Goal: Task Accomplishment & Management: Complete application form

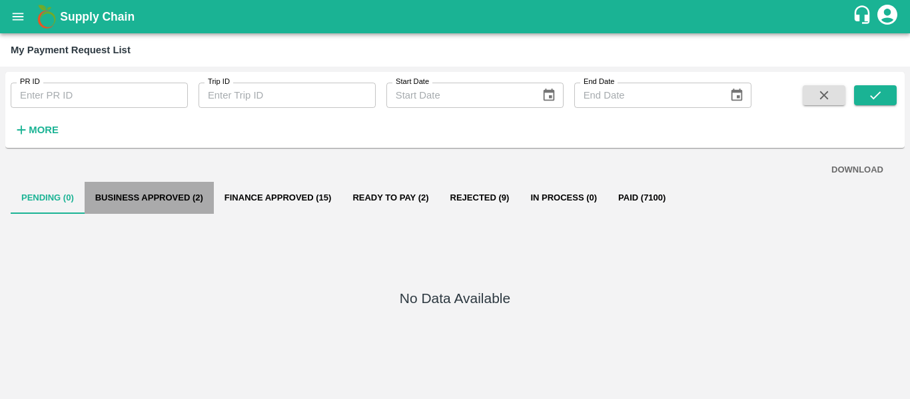
click at [172, 189] on button "Business Approved (2)" at bounding box center [149, 198] width 129 height 32
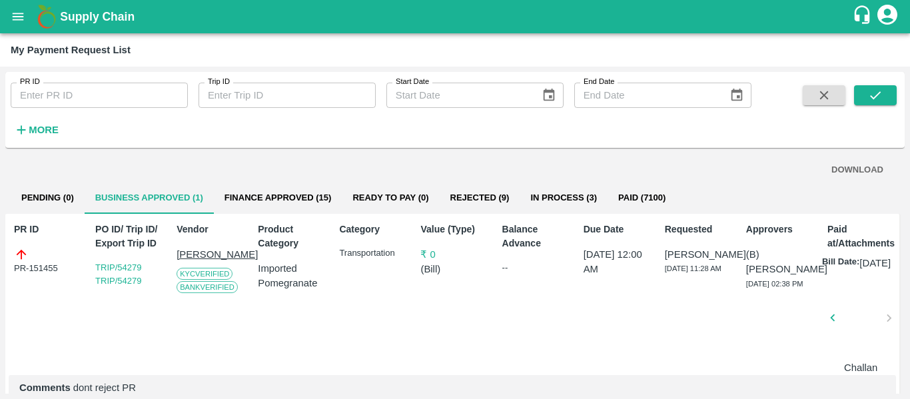
click at [569, 189] on button "In Process (3)" at bounding box center [563, 198] width 88 height 32
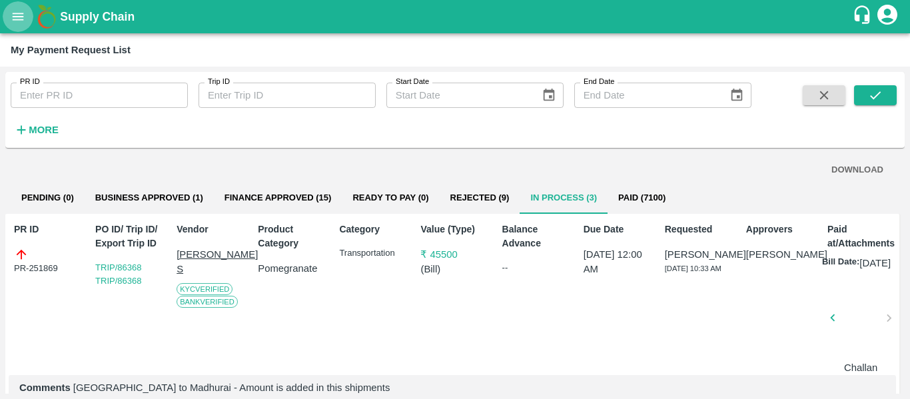
click at [21, 16] on icon "open drawer" at bounding box center [18, 16] width 15 height 15
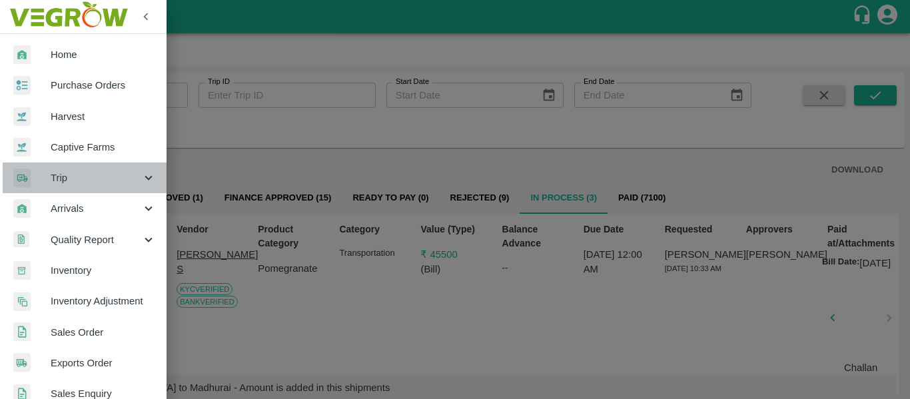
click at [144, 178] on icon at bounding box center [147, 178] width 7 height 5
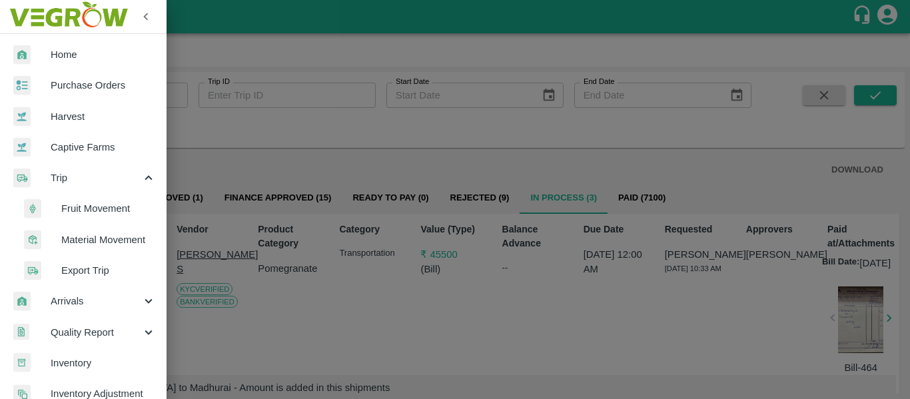
click at [103, 208] on span "Fruit Movement" at bounding box center [108, 208] width 95 height 15
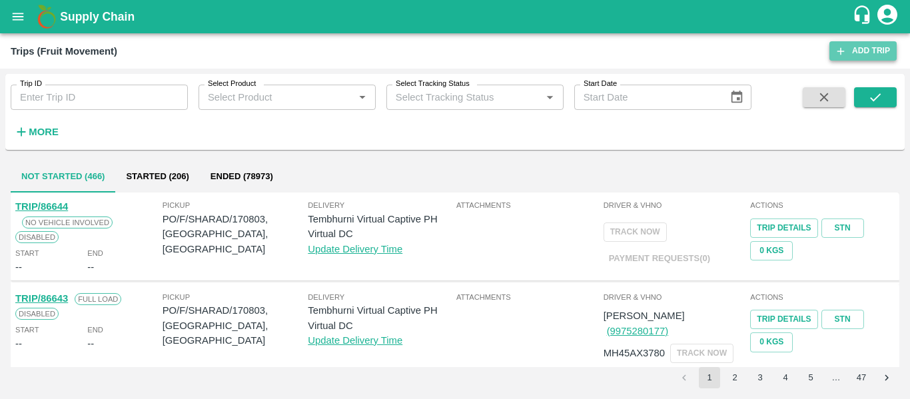
click at [858, 47] on link "Add Trip" at bounding box center [862, 50] width 67 height 19
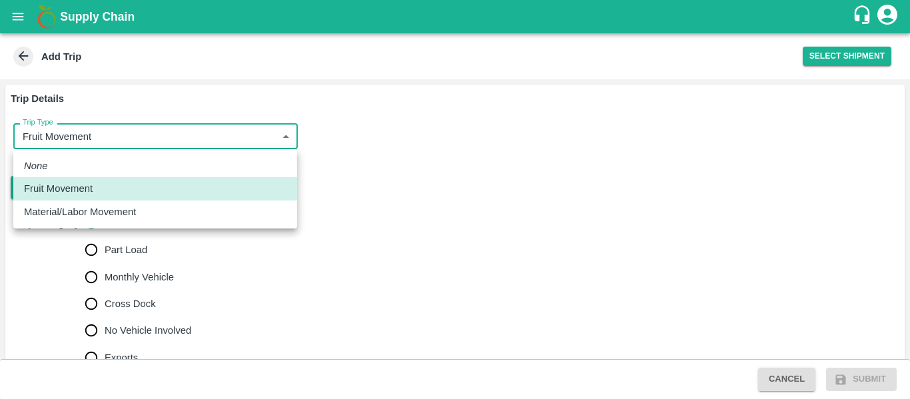
click at [159, 137] on body "Supply Chain Add Trip Select Shipment Trip Details Trip Type Fruit Movement 1 T…" at bounding box center [455, 199] width 910 height 399
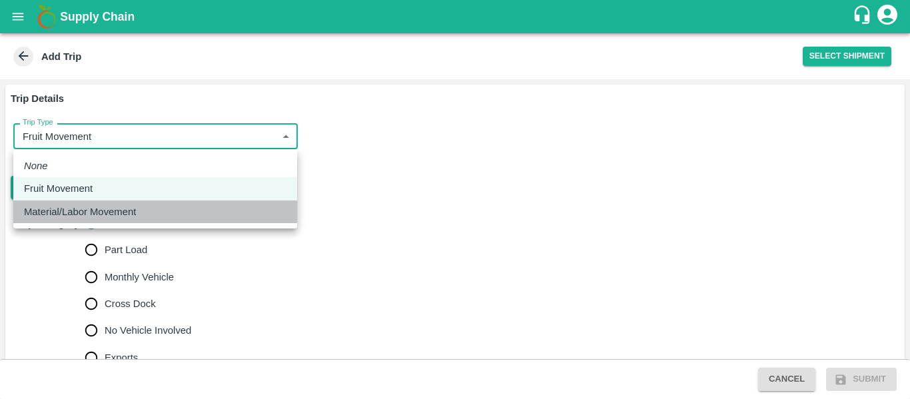
click at [140, 215] on div "Material/Labor Movement" at bounding box center [83, 211] width 119 height 15
type input "2"
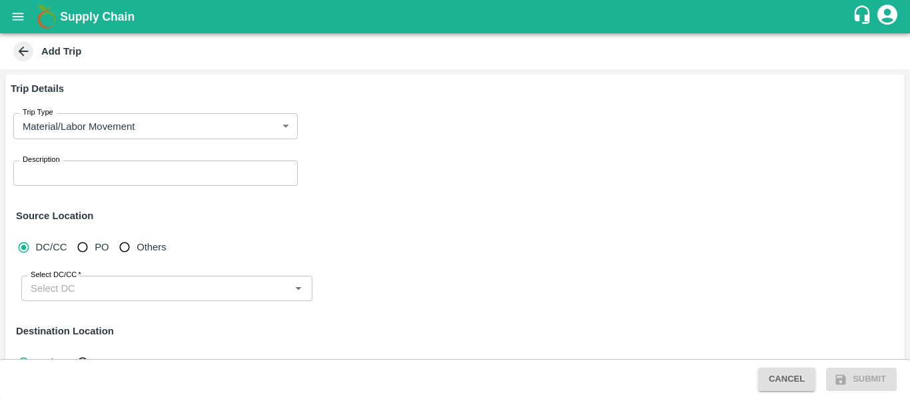
click at [80, 180] on div "x Description" at bounding box center [155, 172] width 284 height 25
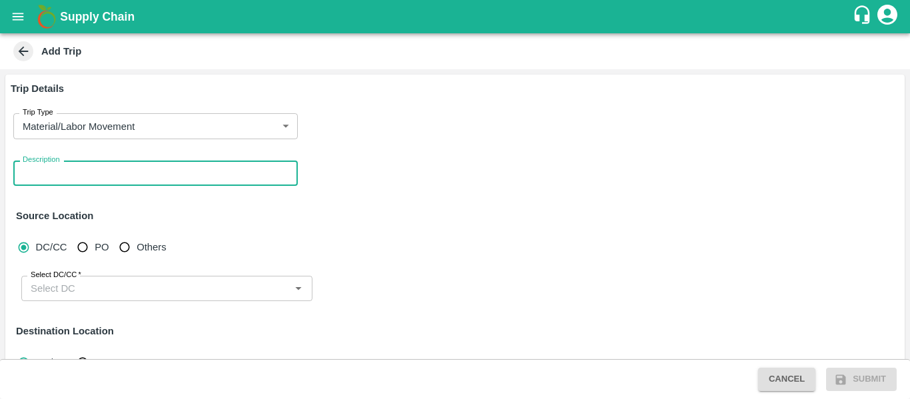
type textarea "b"
type textarea "Boxes movment - Internal movement"
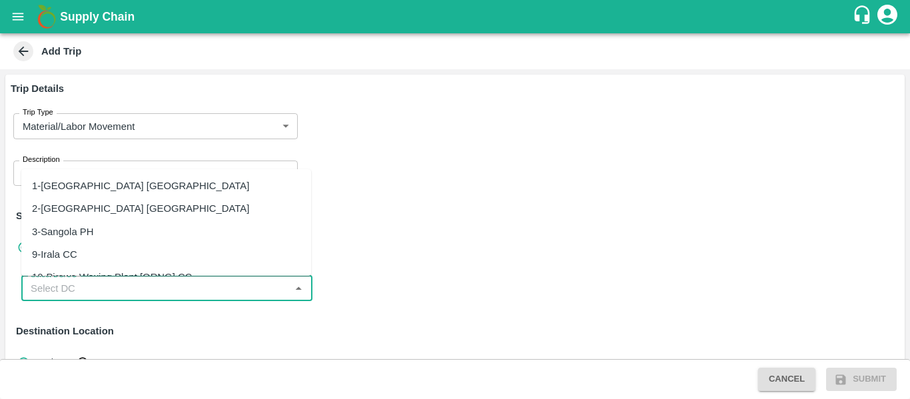
click at [101, 294] on input "Select DC/CC   *" at bounding box center [155, 288] width 261 height 17
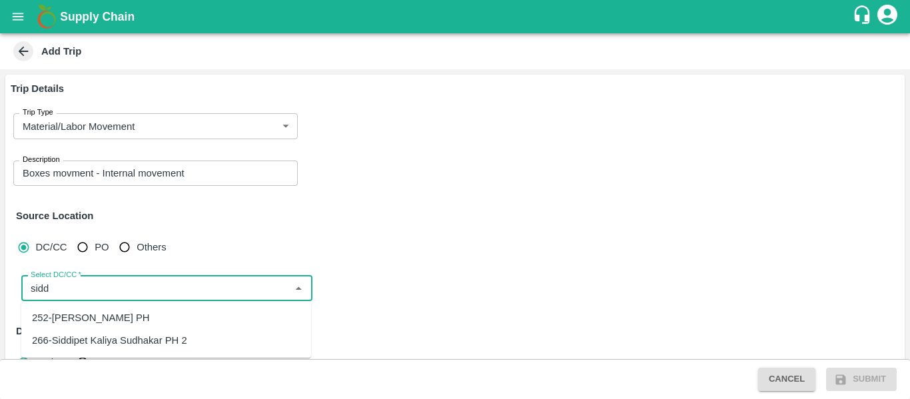
click at [107, 308] on div "252-Siddipet Kaliya Sidhakar PH" at bounding box center [166, 317] width 290 height 23
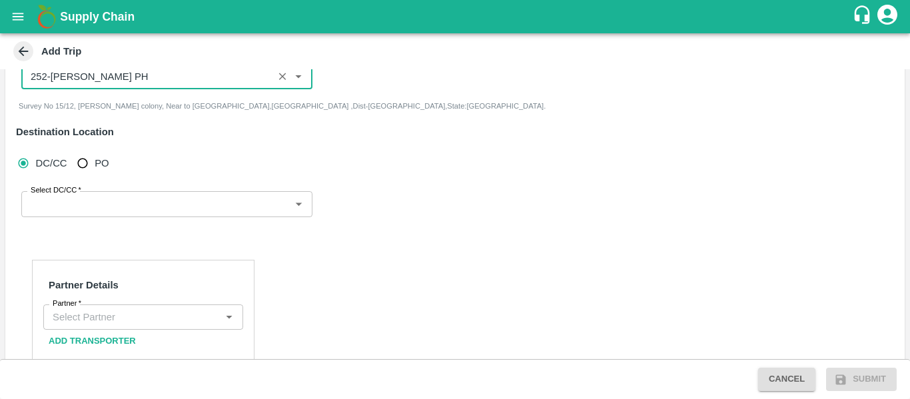
scroll to position [212, 0]
type input "252-Siddipet Kaliya Sidhakar PH"
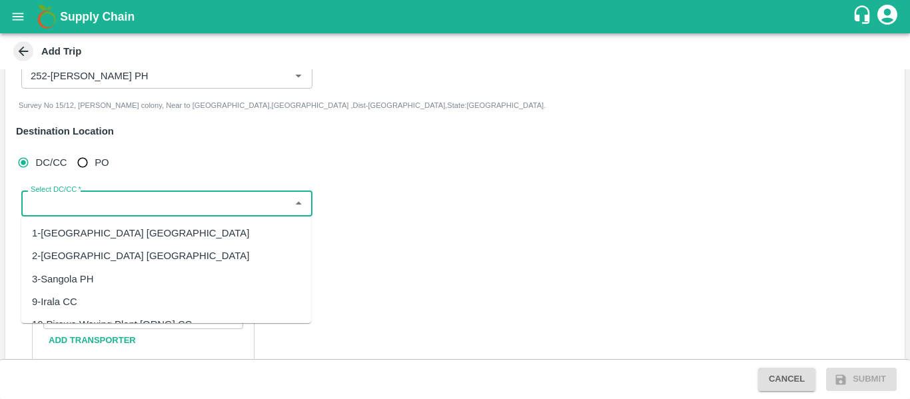
click at [106, 199] on input "Select DC/CC   *" at bounding box center [155, 202] width 261 height 17
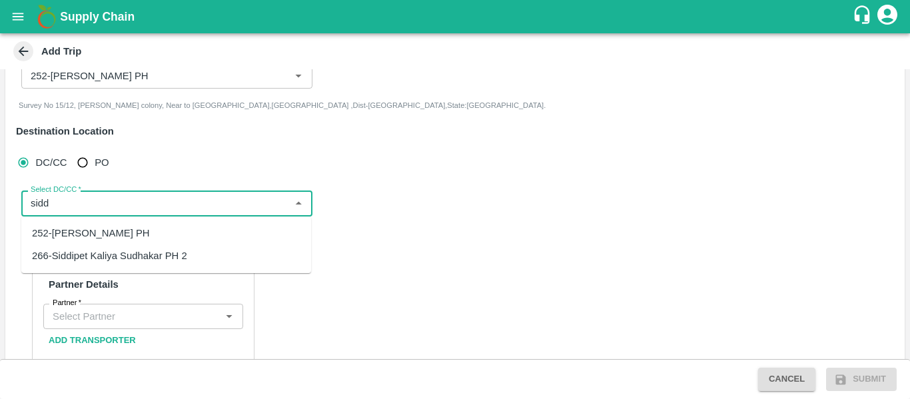
click at [125, 254] on div "266-Siddipet Kaliya Sudhakar PH 2" at bounding box center [109, 255] width 155 height 15
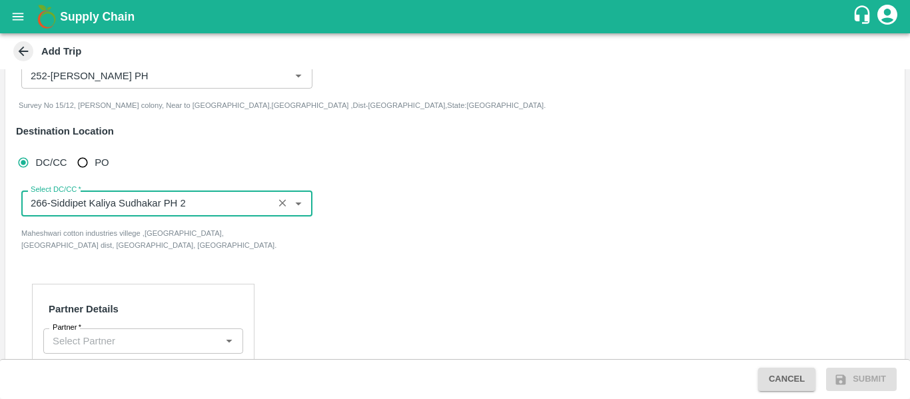
type input "266-Siddipet Kaliya Sudhakar PH 2"
click at [93, 331] on div "Partner" at bounding box center [143, 340] width 200 height 25
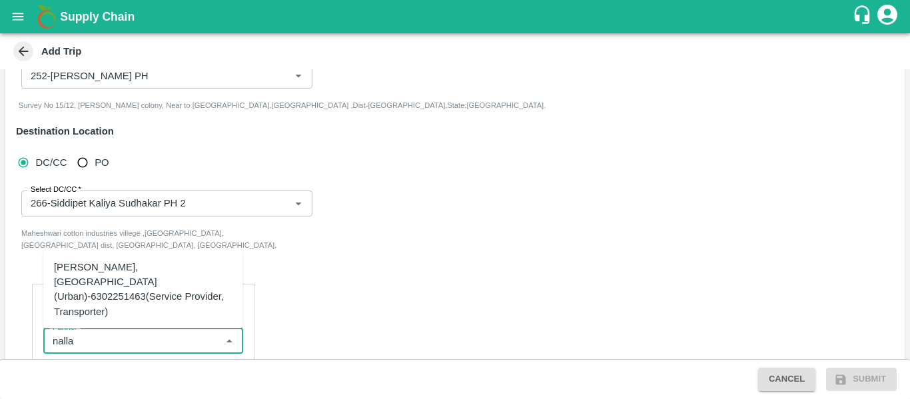
click at [191, 284] on div "Nalla Harikrishna-Togarrai, Warangal (Urban)-6302251463(Service Provider, Trans…" at bounding box center [143, 289] width 178 height 59
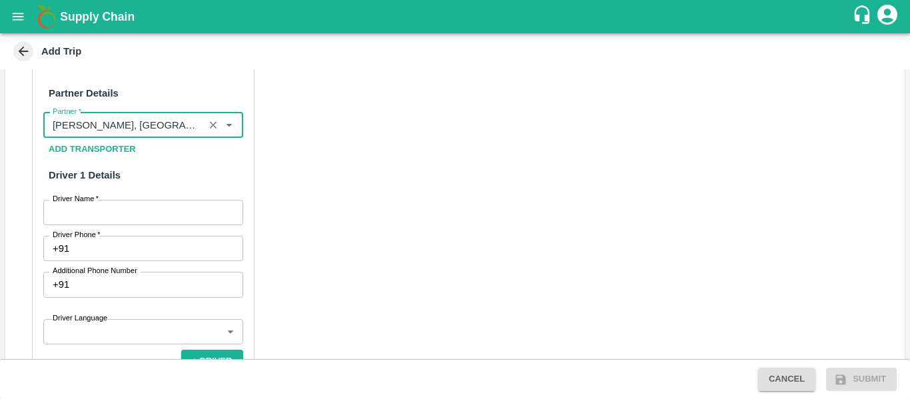
scroll to position [431, 0]
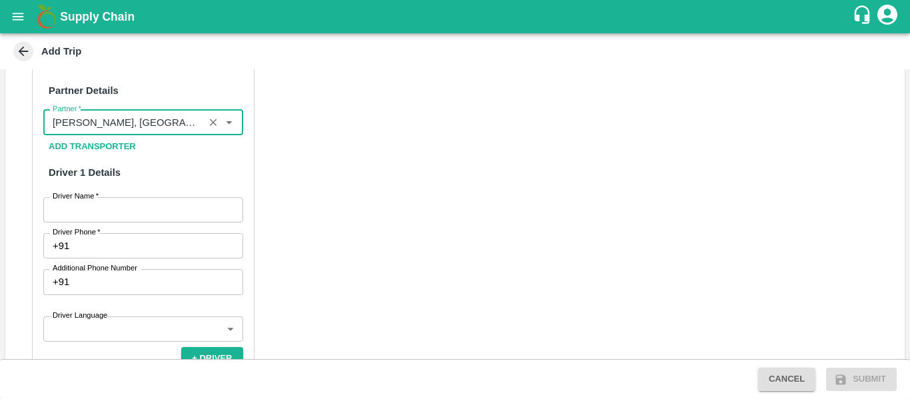
type input "Nalla Harikrishna-Togarrai, Warangal (Urban)-6302251463(Service Provider, Trans…"
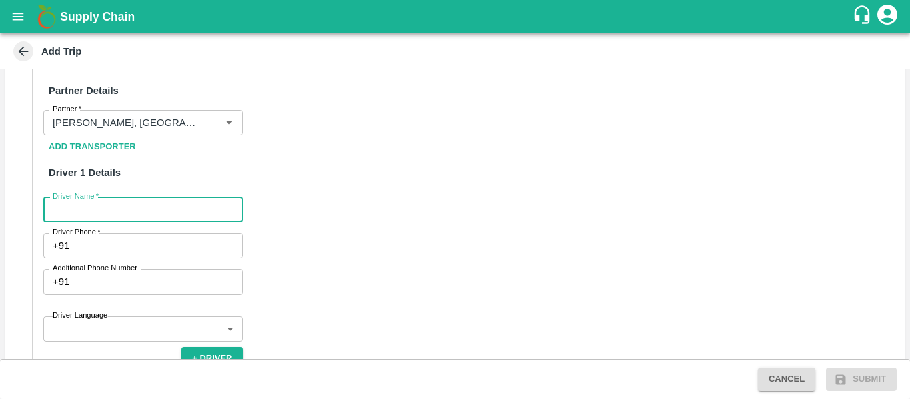
click at [116, 210] on input "Driver Name   *" at bounding box center [143, 209] width 200 height 25
type input "Ganesh"
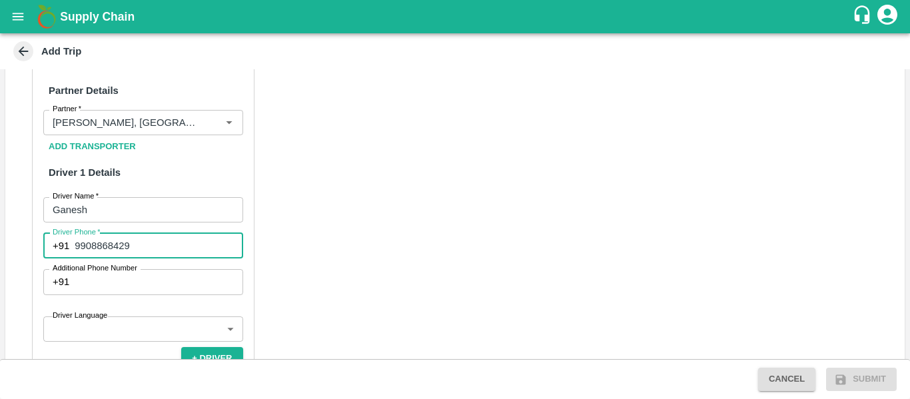
type input "9908868429"
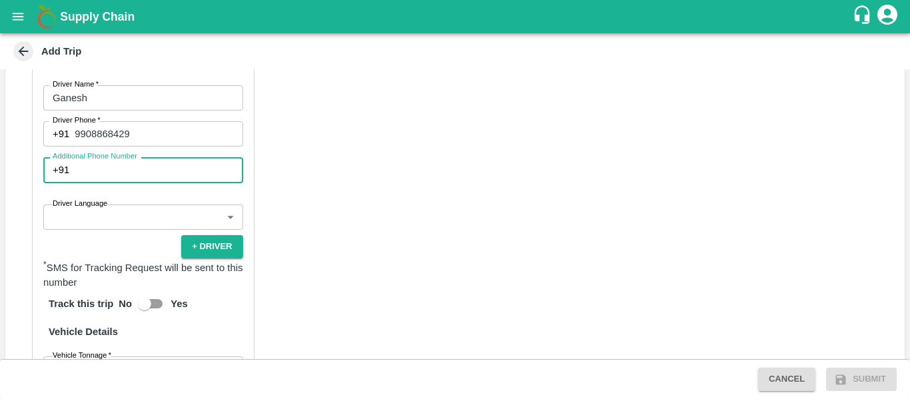
scroll to position [558, 0]
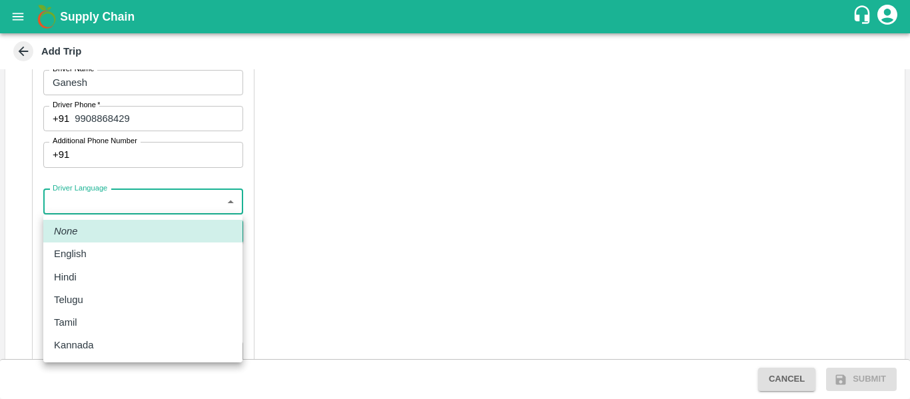
click at [166, 196] on body "Supply Chain Add Trip Trip Details Trip Type Material/Labor Movement 2 Trip Typ…" at bounding box center [455, 199] width 910 height 399
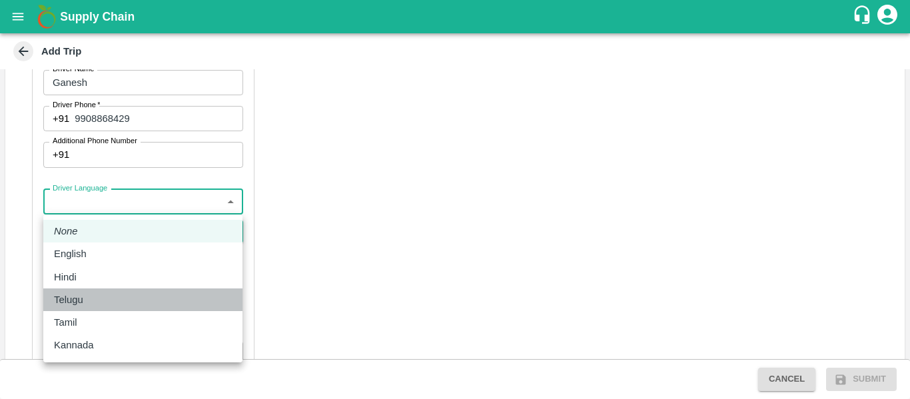
click at [101, 296] on div "Telugu" at bounding box center [143, 299] width 178 height 15
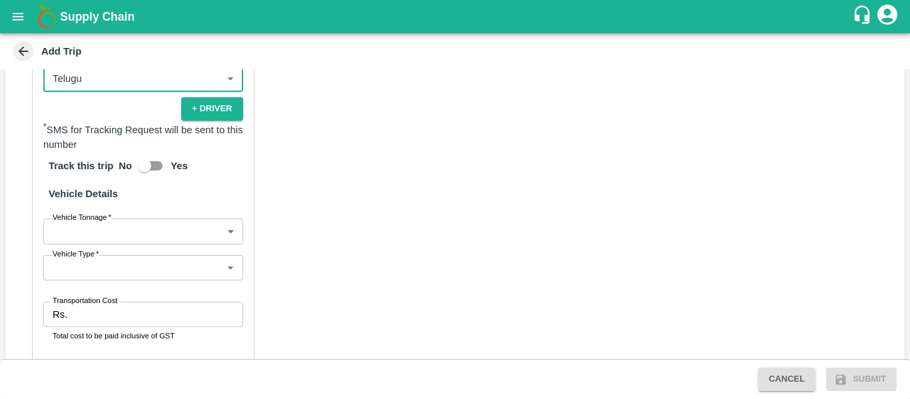
scroll to position [682, 0]
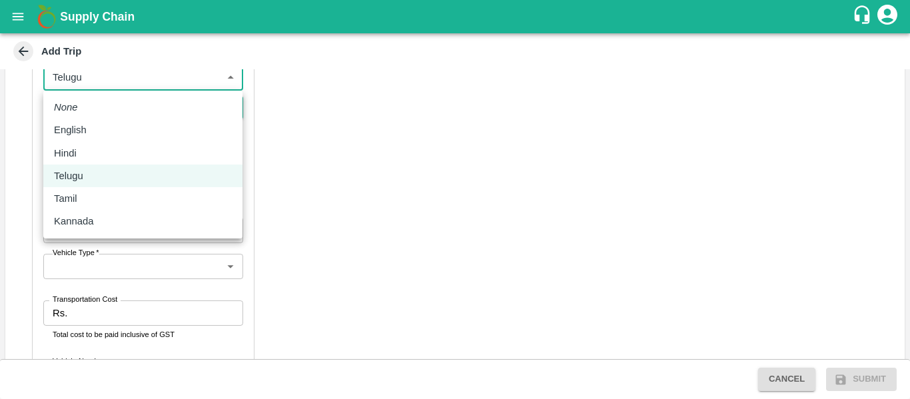
click at [188, 83] on body "Supply Chain Add Trip Trip Details Trip Type Material/Labor Movement 2 Trip Typ…" at bounding box center [455, 199] width 910 height 399
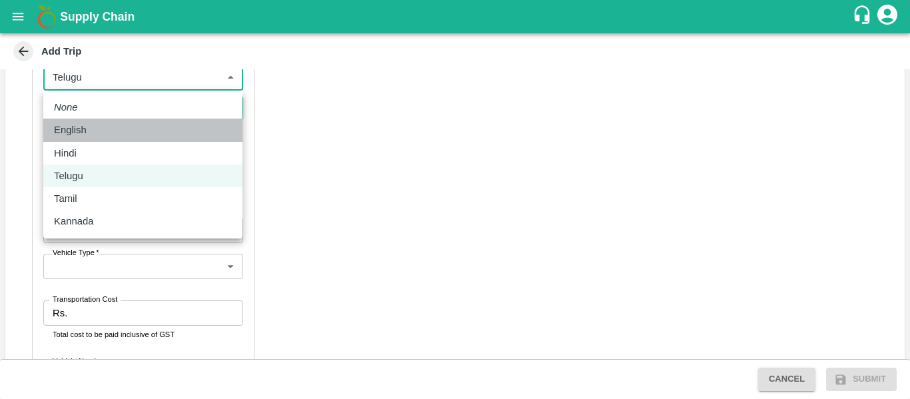
click at [109, 123] on div "English" at bounding box center [143, 130] width 178 height 15
type input "en"
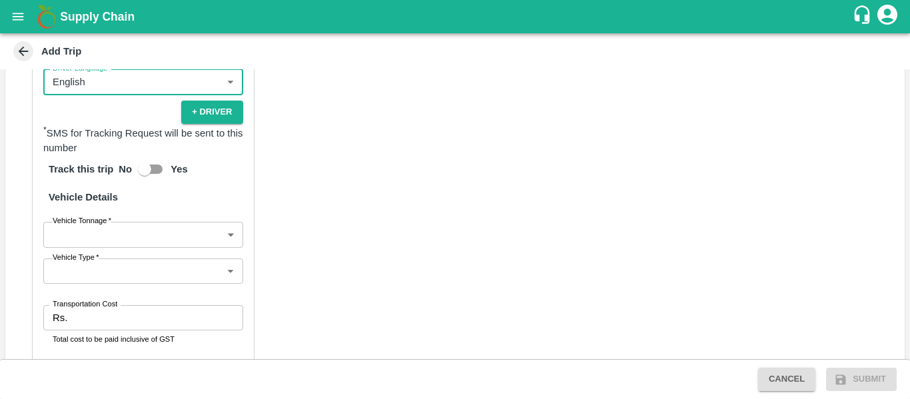
scroll to position [706, 0]
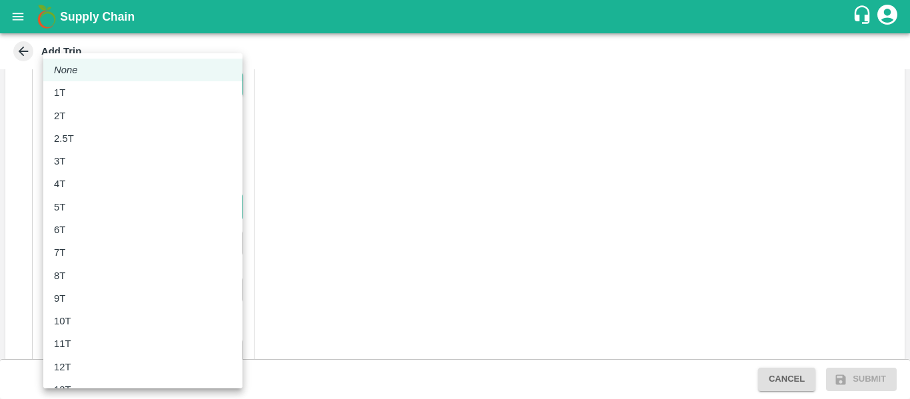
click at [126, 215] on body "Supply Chain Add Trip Trip Details Trip Type Material/Labor Movement 2 Trip Typ…" at bounding box center [455, 199] width 910 height 399
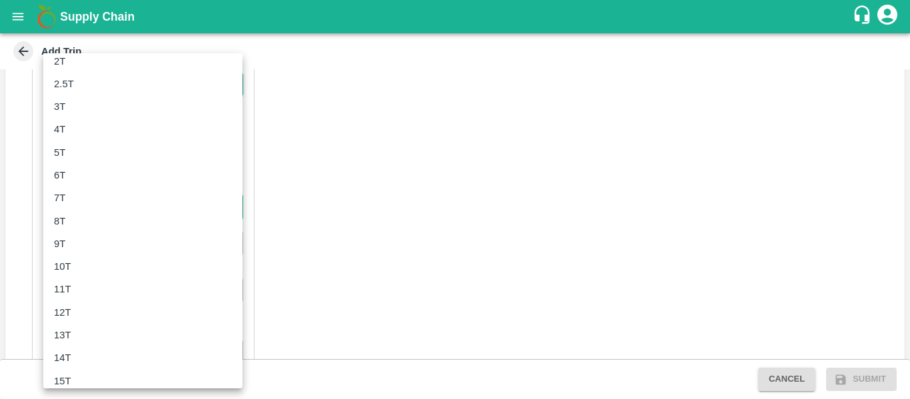
scroll to position [54, 0]
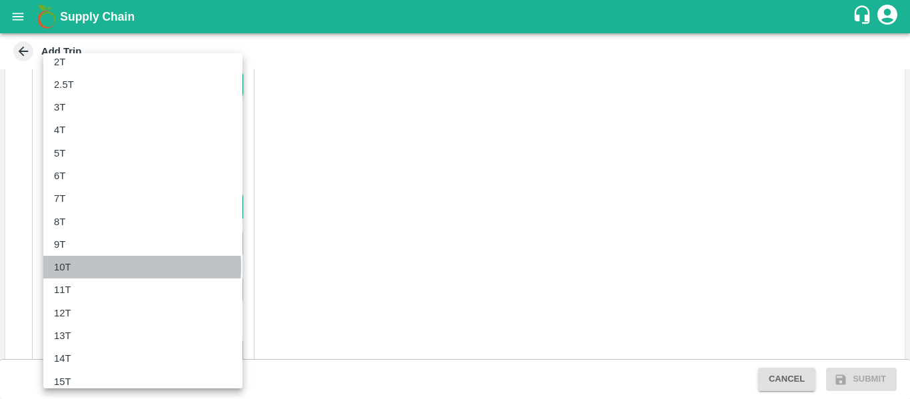
click at [83, 266] on div "10T" at bounding box center [143, 267] width 178 height 15
type input "10000"
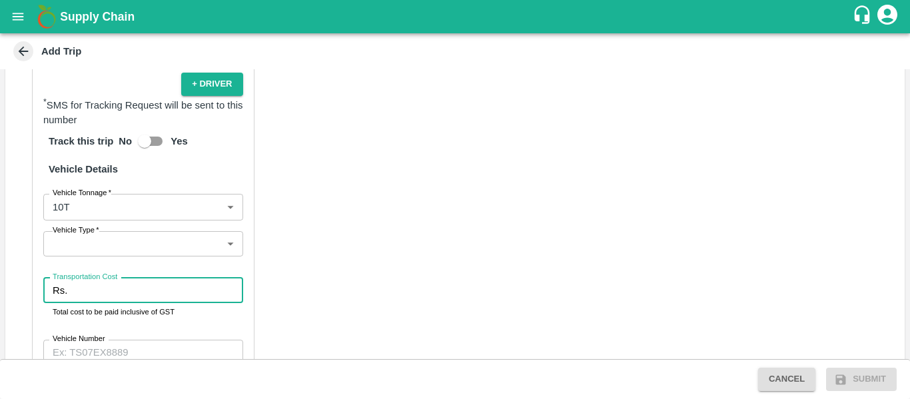
click at [120, 300] on input "Transportation Cost" at bounding box center [158, 290] width 170 height 25
type input "6500"
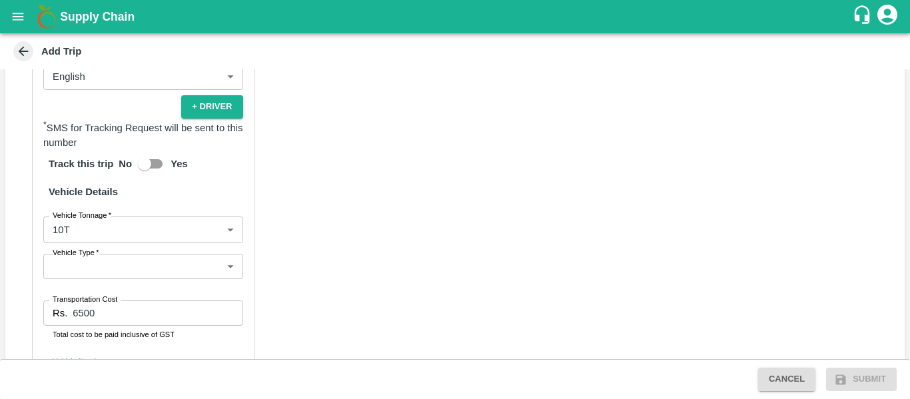
scroll to position [854, 0]
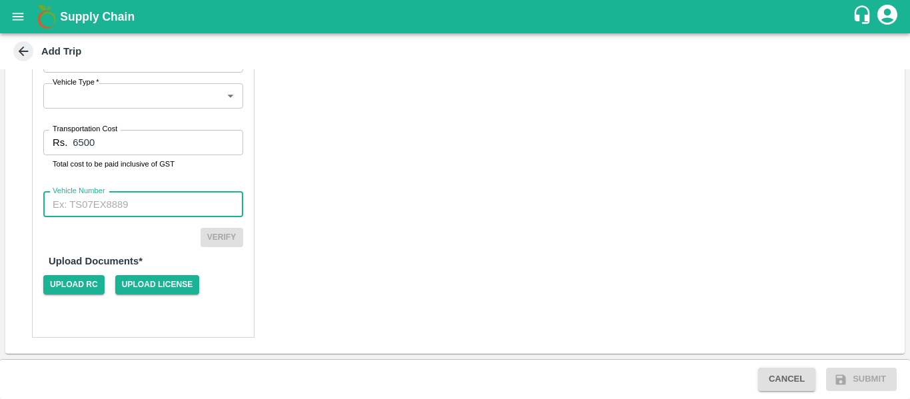
click at [117, 206] on input "Vehicle Number" at bounding box center [143, 204] width 200 height 25
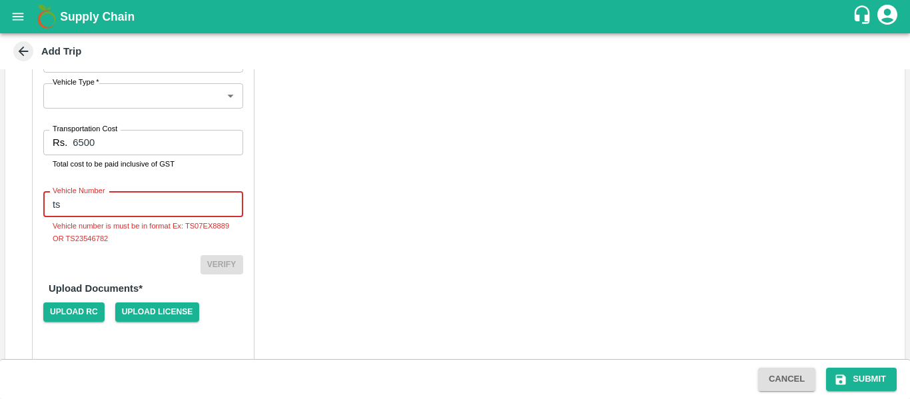
type input "t"
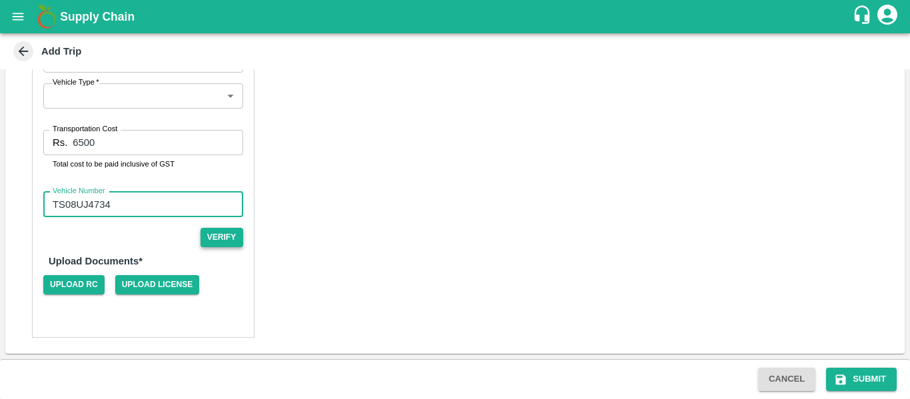
type input "TS08UJ4734"
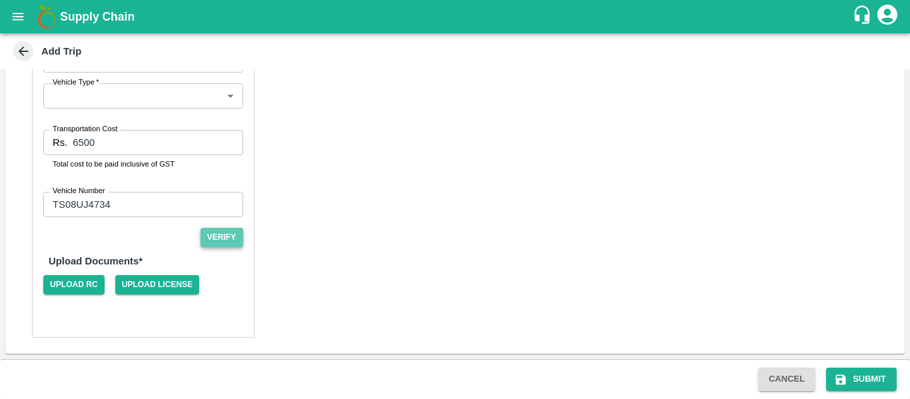
click at [232, 242] on button "Verify" at bounding box center [221, 237] width 43 height 19
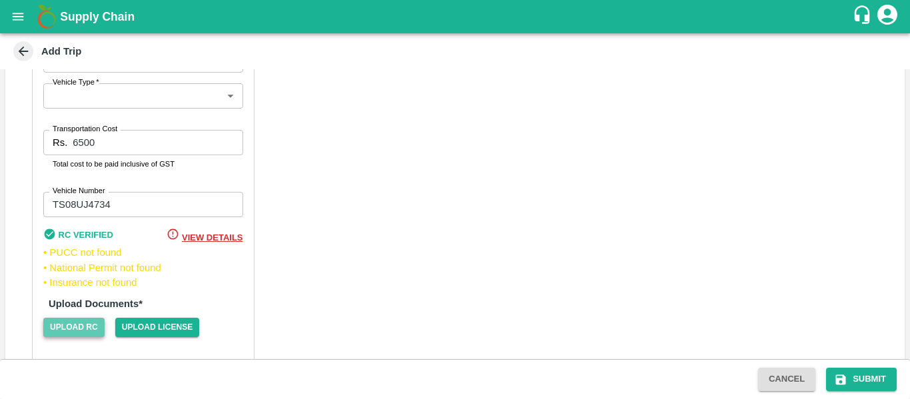
click at [89, 322] on span "Upload RC" at bounding box center [73, 327] width 61 height 19
click at [0, 0] on input "Upload RC" at bounding box center [0, 0] width 0 height 0
click at [188, 323] on span "Upload License" at bounding box center [157, 327] width 85 height 19
click at [0, 0] on input "Upload License" at bounding box center [0, 0] width 0 height 0
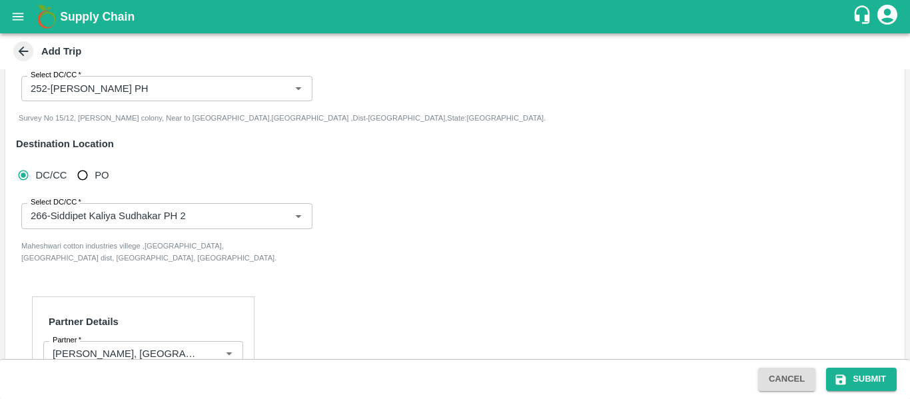
scroll to position [199, 0]
click at [862, 382] on button "Submit" at bounding box center [861, 379] width 71 height 23
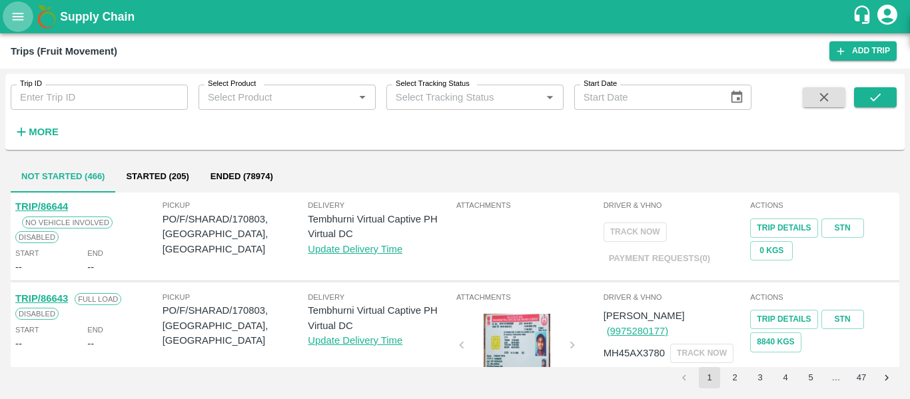
click at [18, 24] on icon "open drawer" at bounding box center [18, 16] width 15 height 15
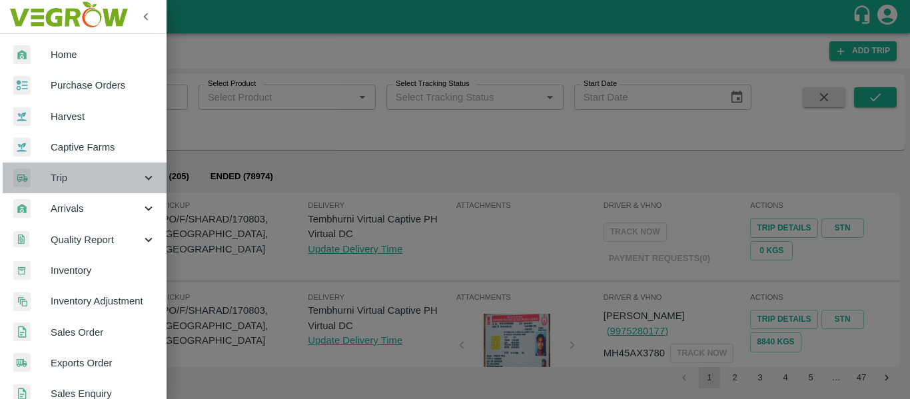
click at [125, 178] on span "Trip" at bounding box center [96, 177] width 91 height 15
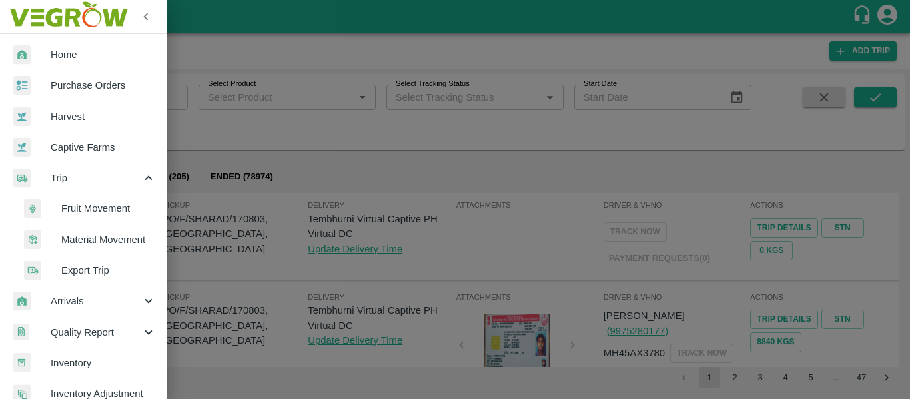
click at [115, 234] on span "Material Movement" at bounding box center [108, 239] width 95 height 15
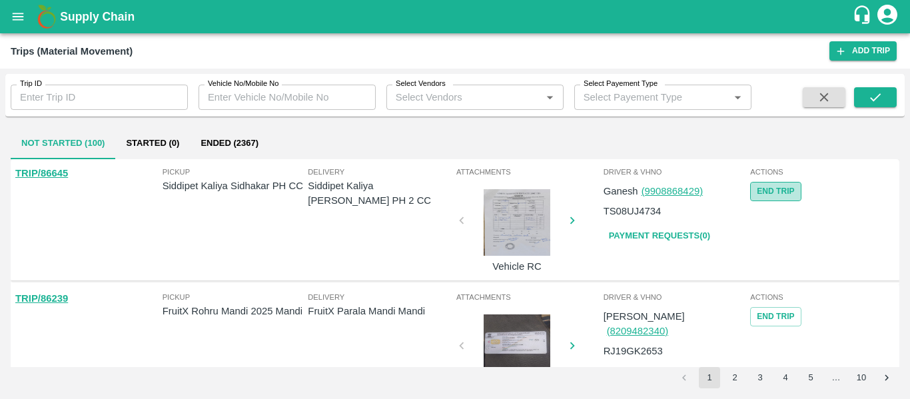
click at [782, 191] on button "End Trip" at bounding box center [775, 191] width 51 height 19
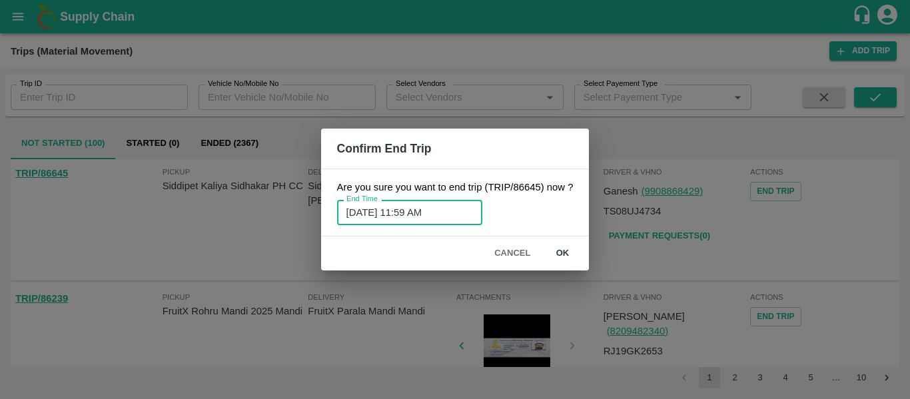
click at [408, 217] on input "22/08/2025 11:59 AM" at bounding box center [405, 212] width 136 height 25
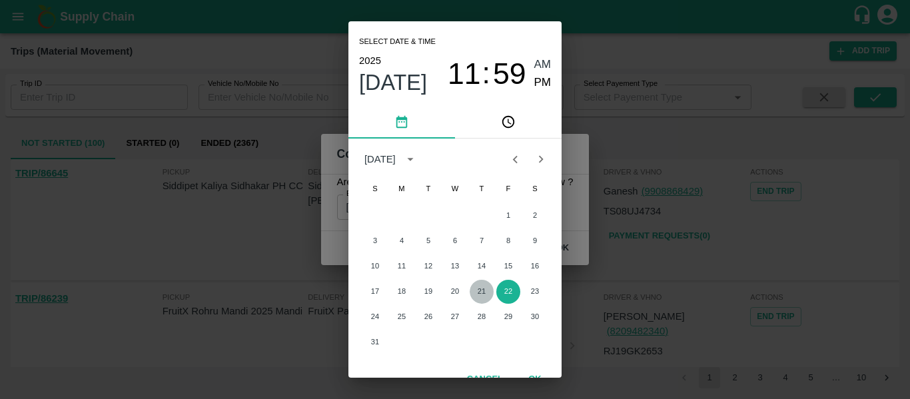
click at [483, 294] on button "21" at bounding box center [481, 292] width 24 height 24
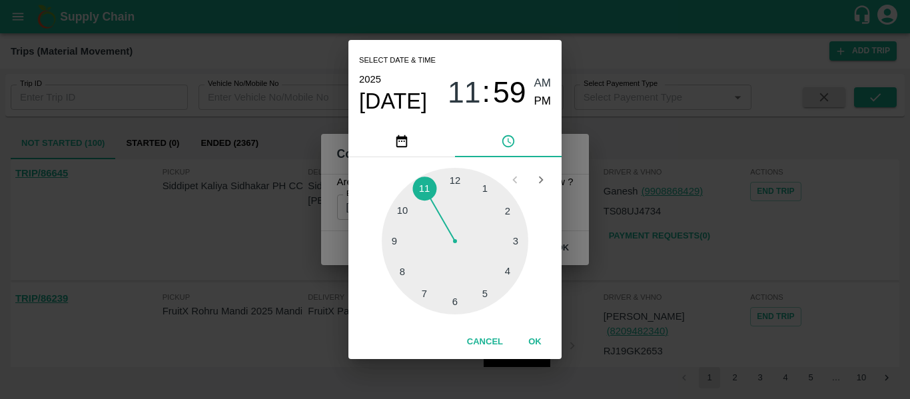
type input "21/08/2025 11:59 AM"
click at [543, 340] on button "OK" at bounding box center [534, 341] width 43 height 23
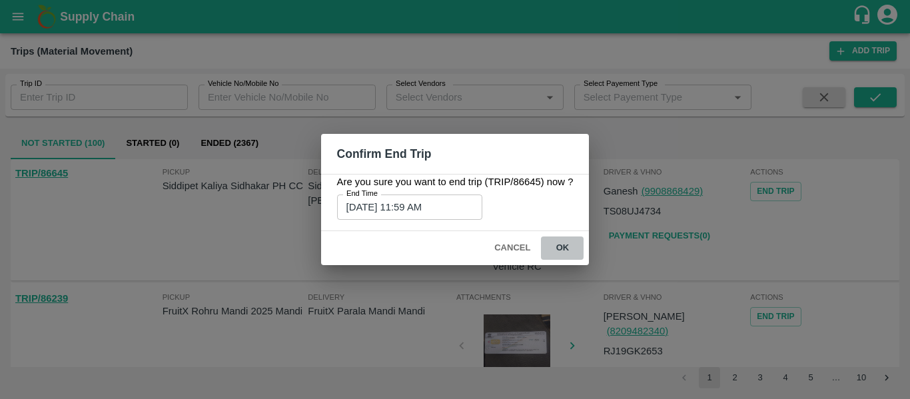
click at [559, 251] on button "ok" at bounding box center [562, 247] width 43 height 23
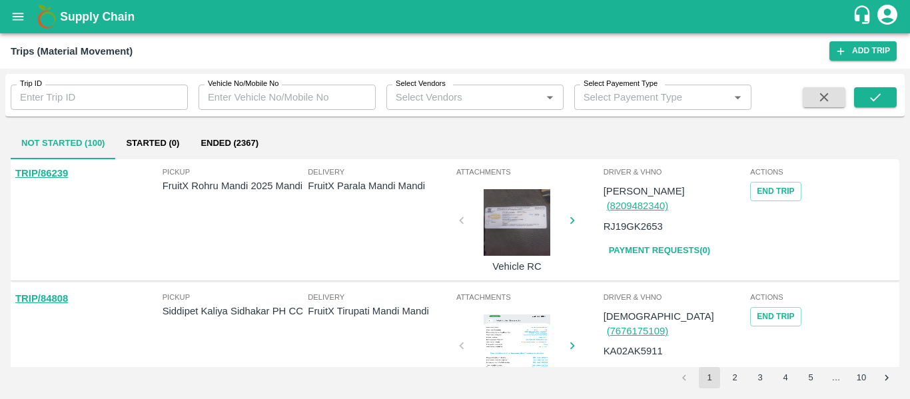
click at [232, 139] on button "Ended (2367)" at bounding box center [229, 143] width 79 height 32
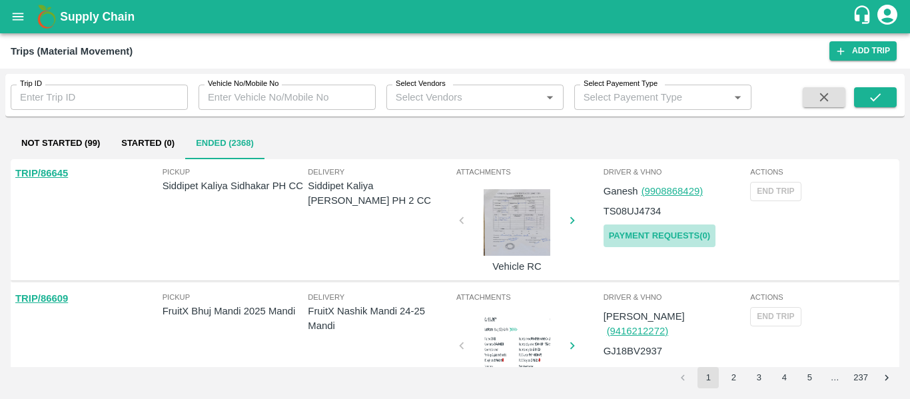
click at [670, 230] on link "Payment Requests( 0 )" at bounding box center [659, 235] width 112 height 23
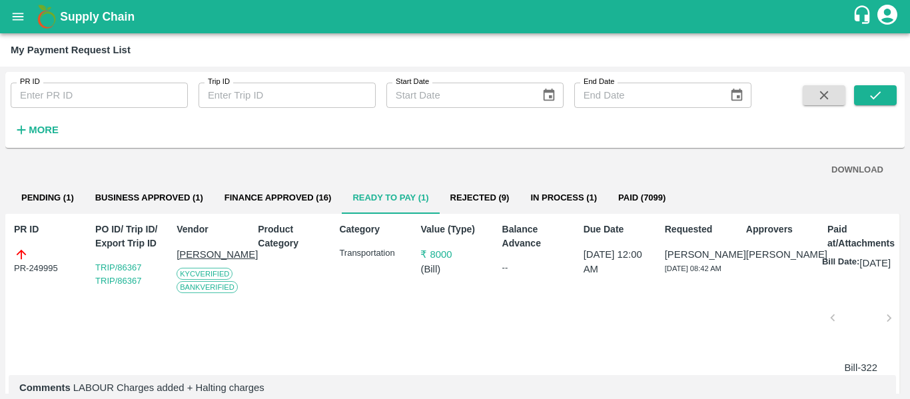
scroll to position [65, 0]
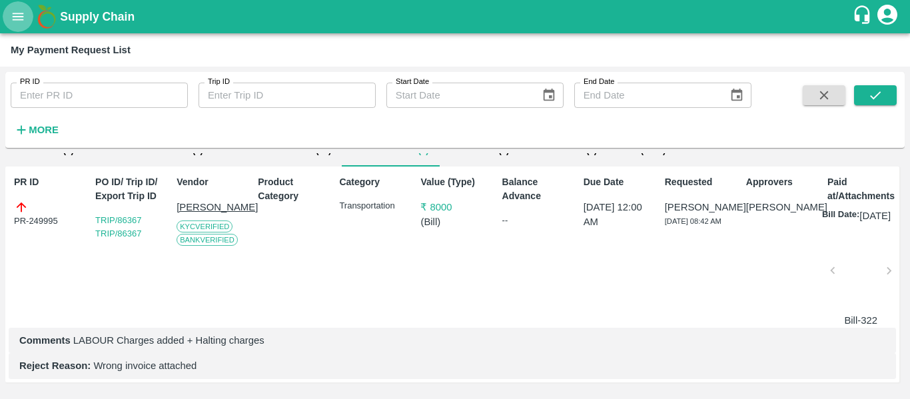
click at [21, 15] on icon "open drawer" at bounding box center [18, 16] width 15 height 15
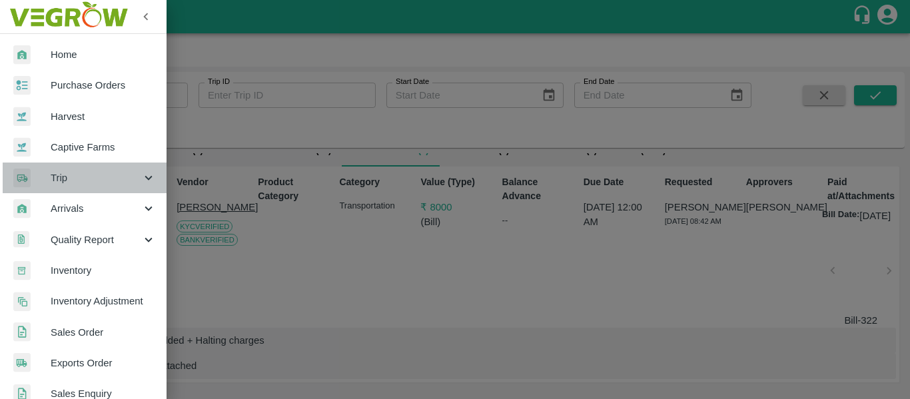
click at [154, 186] on div "Trip" at bounding box center [83, 177] width 166 height 31
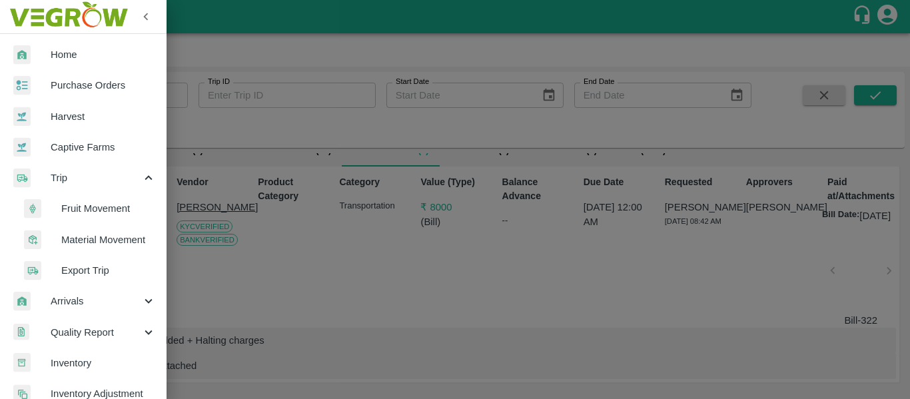
click at [99, 208] on span "Fruit Movement" at bounding box center [108, 208] width 95 height 15
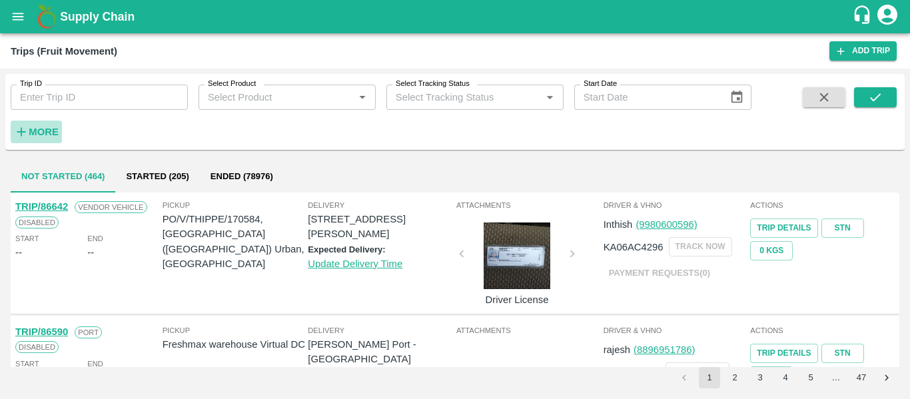
click at [47, 131] on strong "More" at bounding box center [44, 132] width 30 height 11
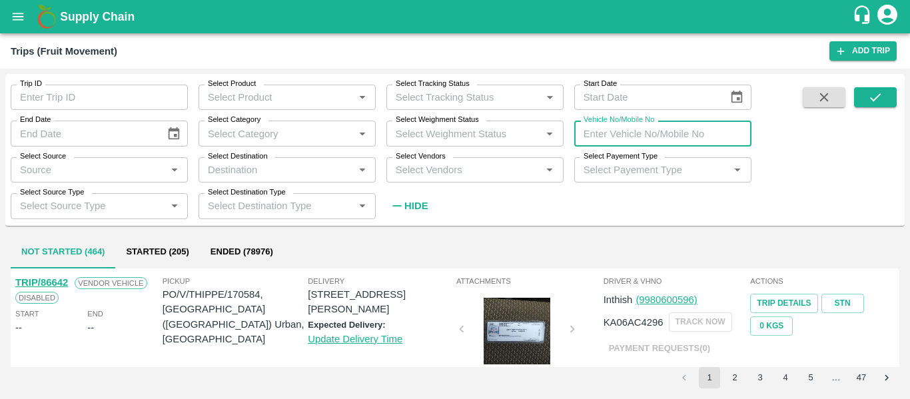
click at [604, 131] on input "Vehicle No/Mobile No" at bounding box center [662, 133] width 177 height 25
type input "2988"
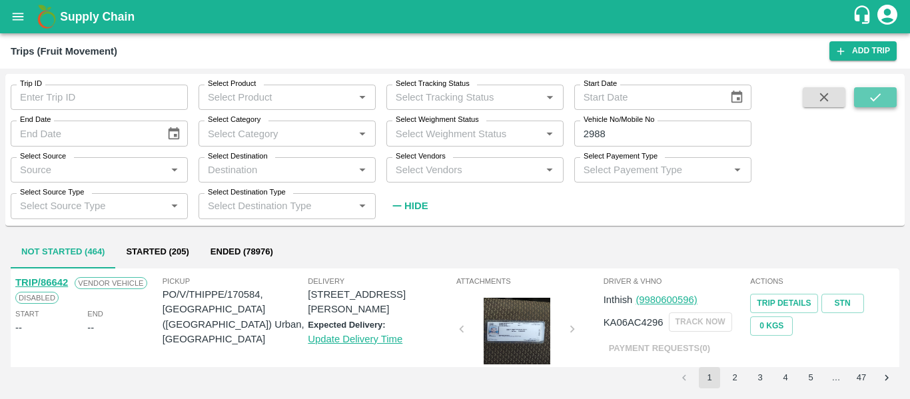
click at [869, 107] on button "submit" at bounding box center [875, 97] width 43 height 20
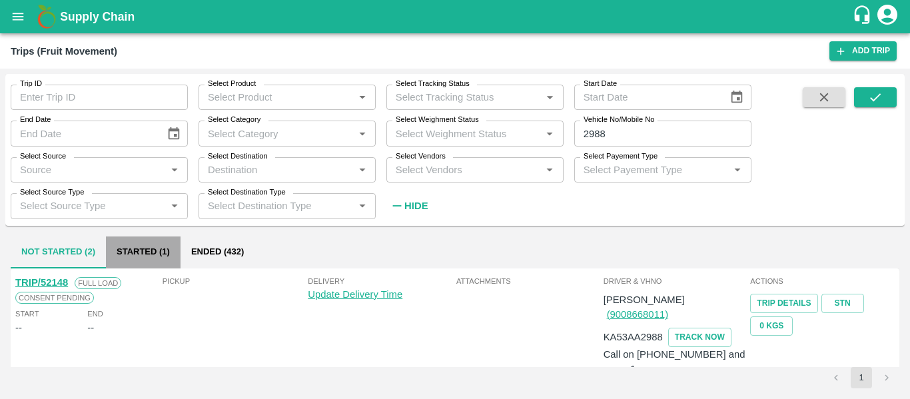
click at [161, 257] on button "Started (1)" at bounding box center [143, 252] width 75 height 32
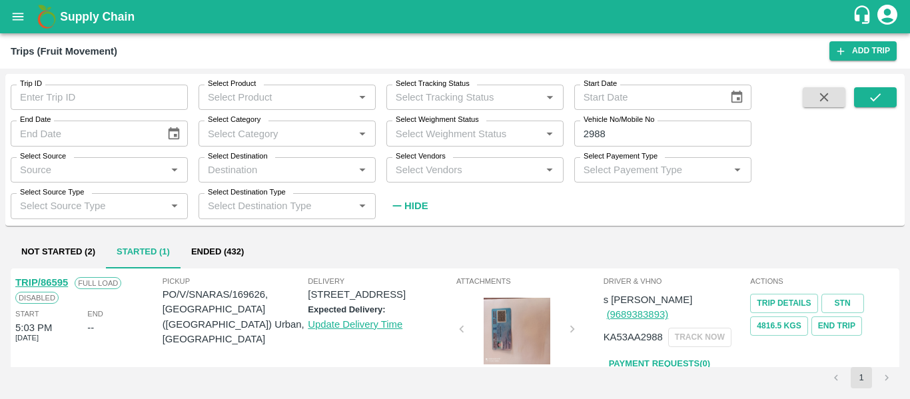
scroll to position [26, 0]
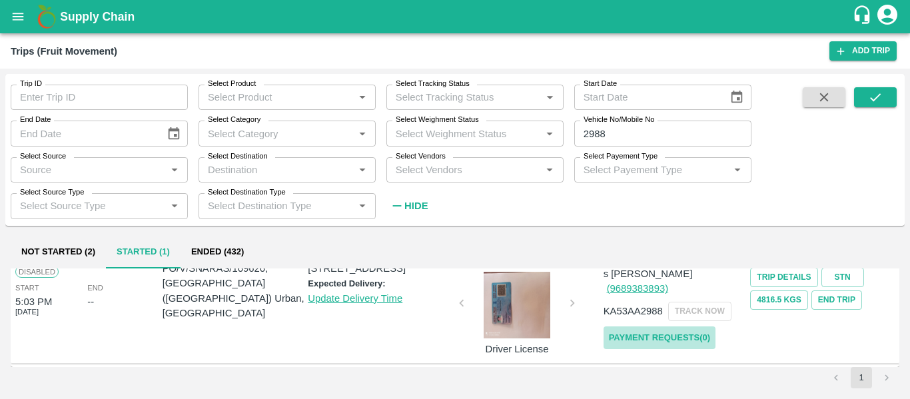
click at [653, 327] on link "Payment Requests( 0 )" at bounding box center [659, 337] width 112 height 23
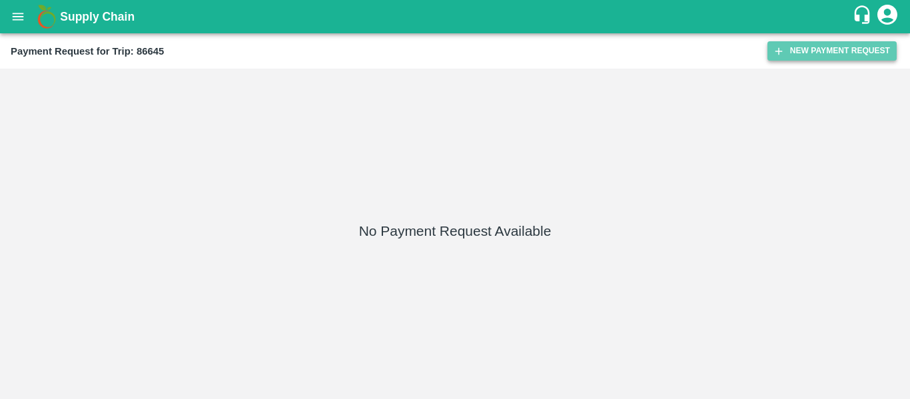
click at [782, 50] on icon "button" at bounding box center [778, 51] width 12 height 12
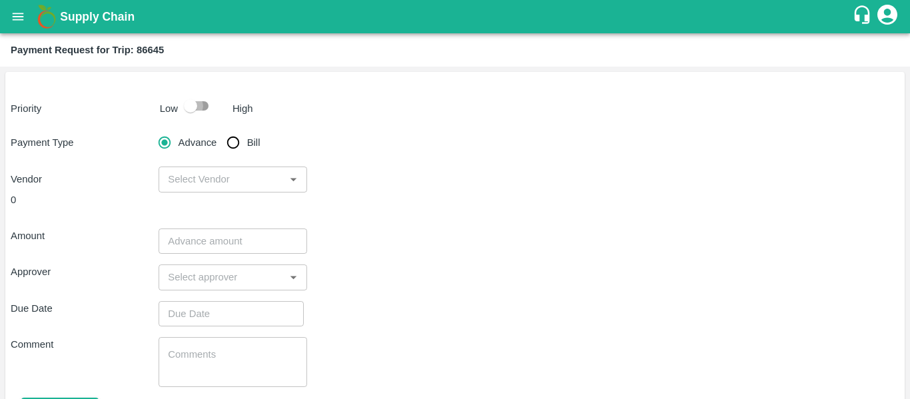
click at [209, 106] on input "checkbox" at bounding box center [190, 105] width 76 height 25
checkbox input "true"
click at [240, 150] on input "Bill" at bounding box center [233, 142] width 27 height 27
radio input "true"
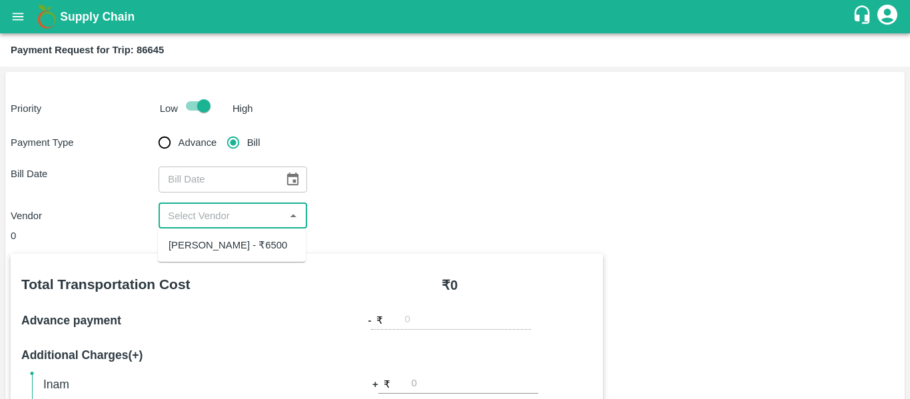
click at [279, 209] on input "input" at bounding box center [221, 215] width 118 height 17
click at [265, 235] on div "[PERSON_NAME] - ₹6500" at bounding box center [232, 245] width 148 height 23
type input "Nalla Harikrishna - ₹6500"
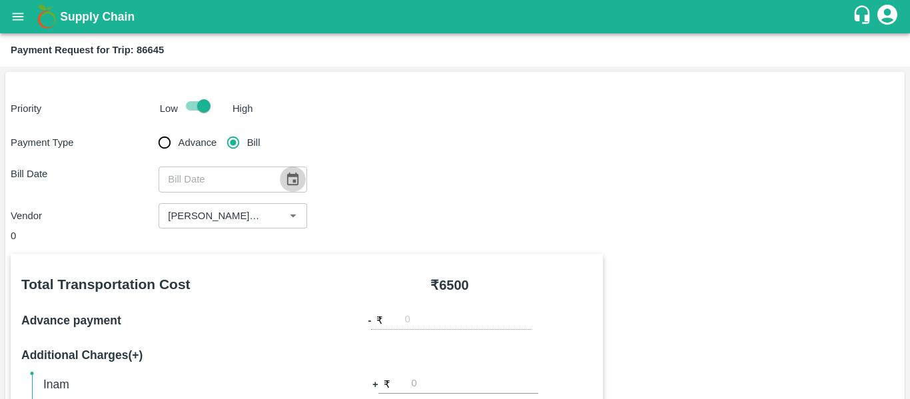
click at [283, 183] on button "Choose date" at bounding box center [292, 178] width 25 height 25
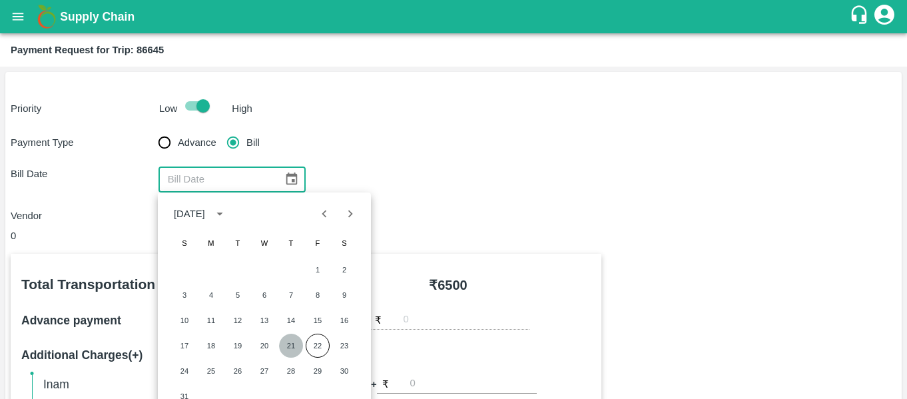
click at [285, 348] on button "21" at bounding box center [291, 346] width 24 height 24
type input "21/08/2025"
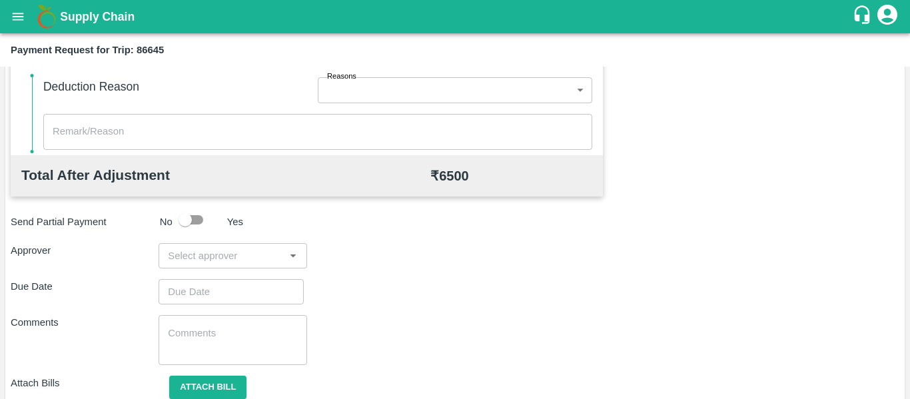
scroll to position [515, 0]
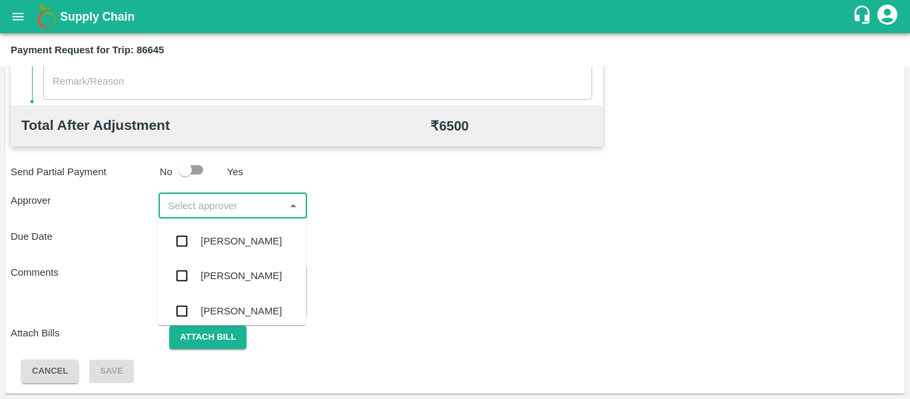
click at [194, 208] on input "input" at bounding box center [221, 205] width 118 height 17
type input "PAL"
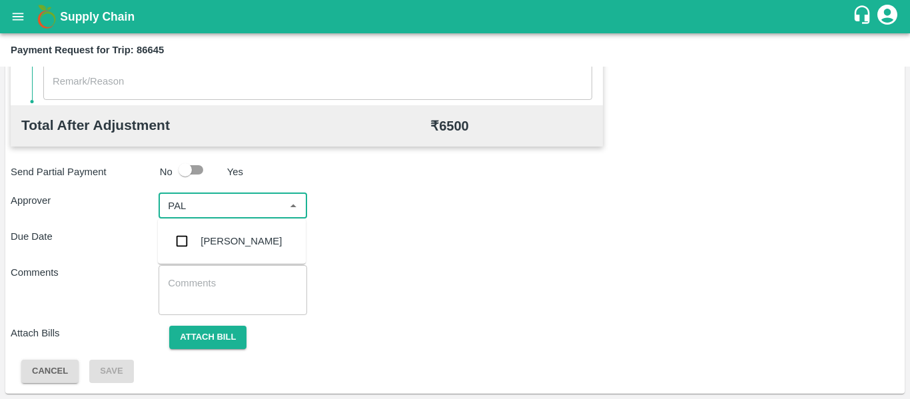
click at [218, 250] on div "Palwinder Singh" at bounding box center [232, 241] width 148 height 35
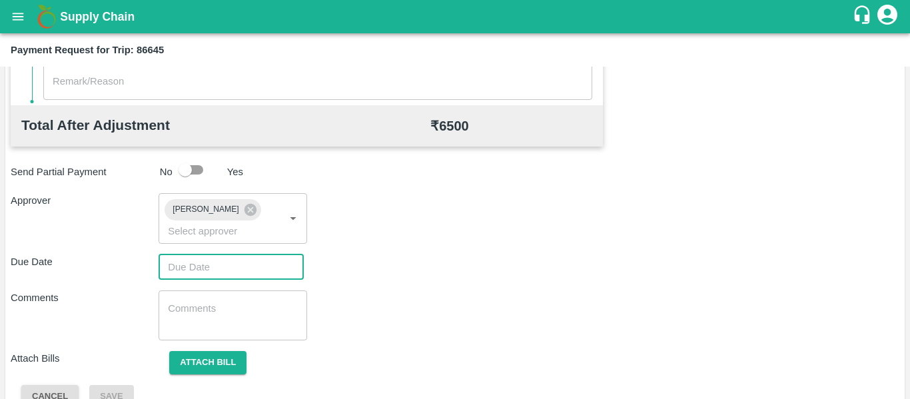
type input "DD/MM/YYYY hh:mm aa"
click at [216, 266] on input "DD/MM/YYYY hh:mm aa" at bounding box center [226, 266] width 136 height 25
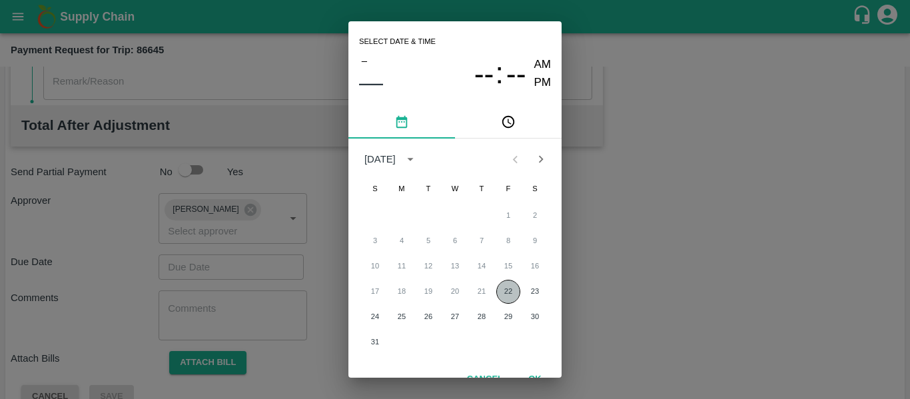
click at [498, 286] on button "22" at bounding box center [508, 292] width 24 height 24
type input "22/08/2025 12:00 AM"
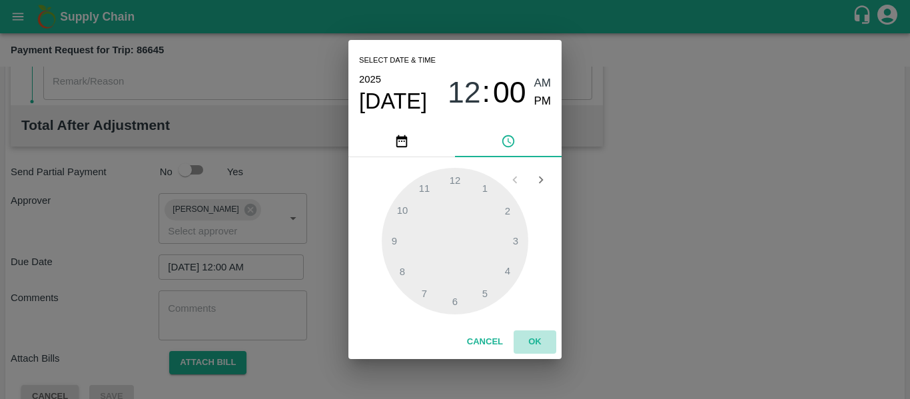
click at [530, 337] on button "OK" at bounding box center [534, 341] width 43 height 23
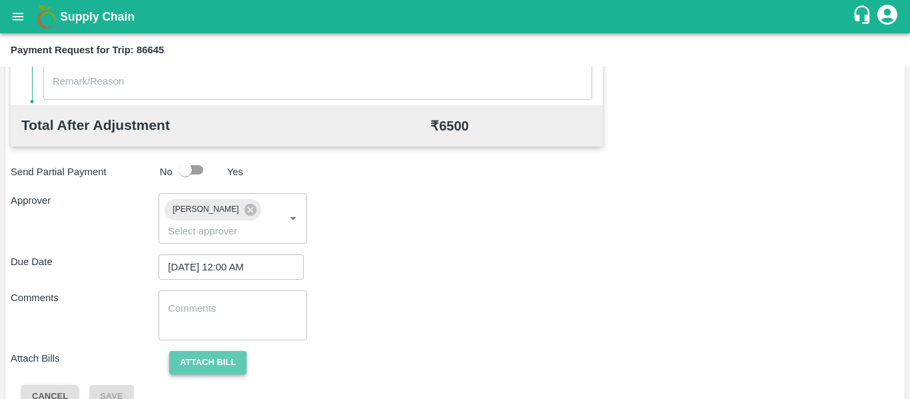
click at [225, 359] on button "Attach bill" at bounding box center [207, 362] width 77 height 23
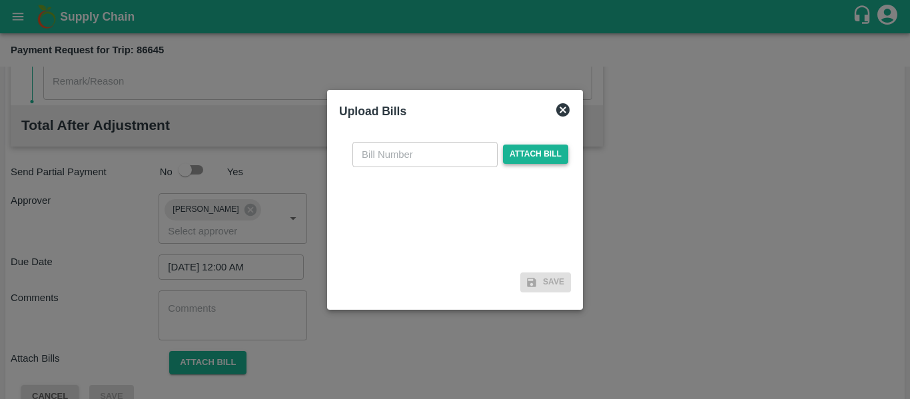
click at [552, 160] on span "Attach bill" at bounding box center [535, 153] width 65 height 19
click at [0, 0] on input "Attach bill" at bounding box center [0, 0] width 0 height 0
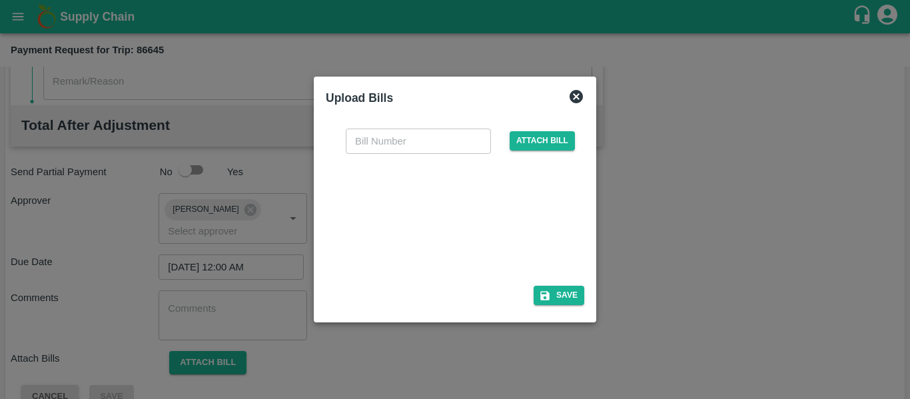
click at [401, 234] on div at bounding box center [452, 215] width 200 height 71
click at [403, 148] on input "text" at bounding box center [418, 141] width 145 height 25
type input "325"
click at [551, 295] on button "Save" at bounding box center [558, 295] width 51 height 19
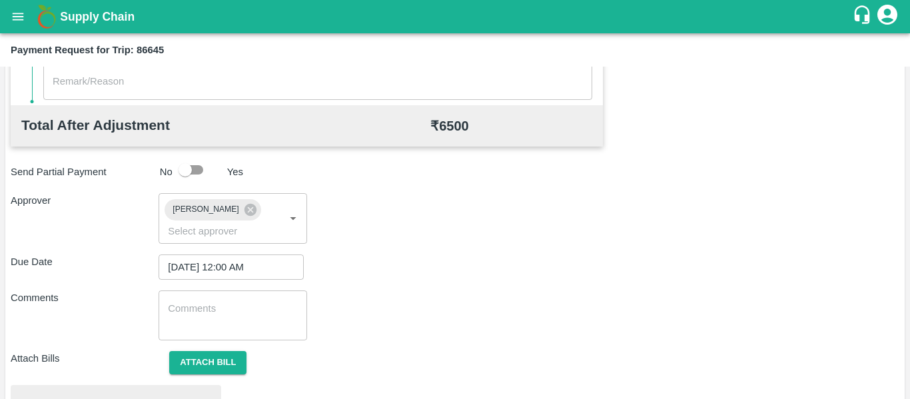
click at [241, 302] on textarea at bounding box center [232, 316] width 129 height 28
type textarea "l"
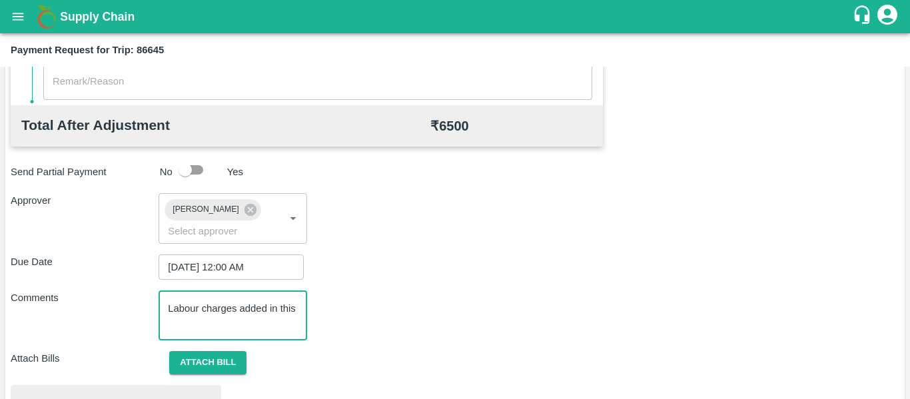
scroll to position [611, 0]
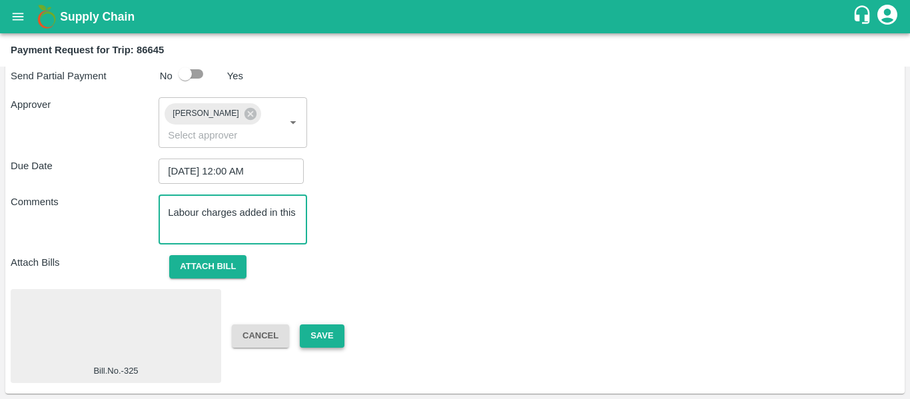
type textarea "Labour charges added in this"
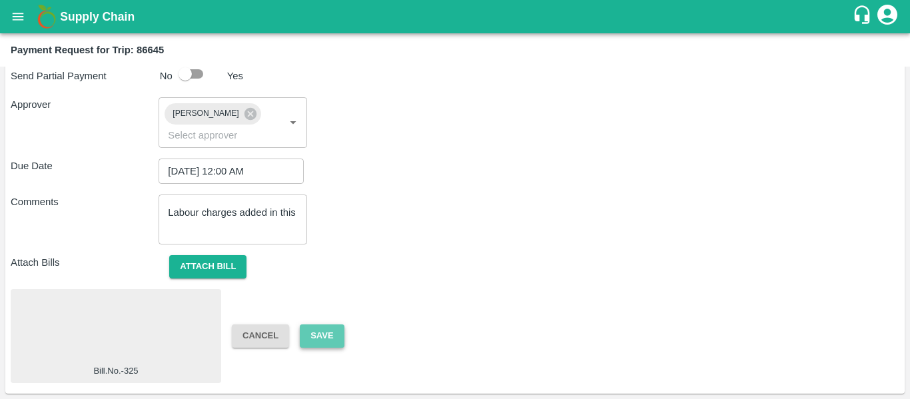
click at [329, 336] on button "Save" at bounding box center [322, 335] width 44 height 23
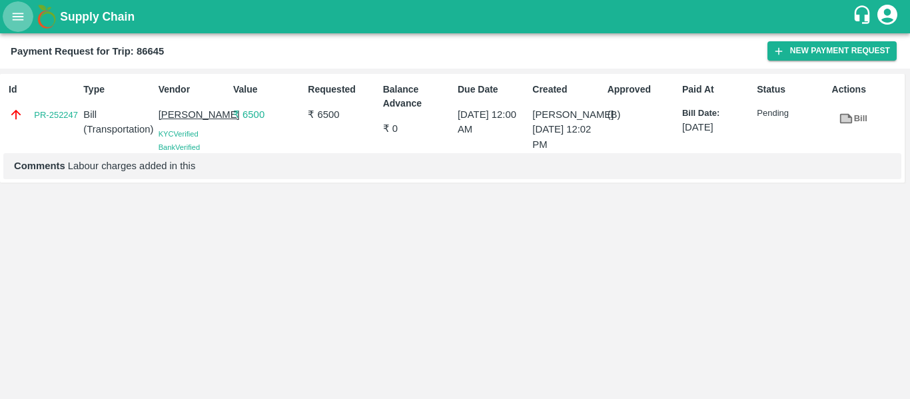
click at [7, 6] on button "open drawer" at bounding box center [18, 16] width 31 height 31
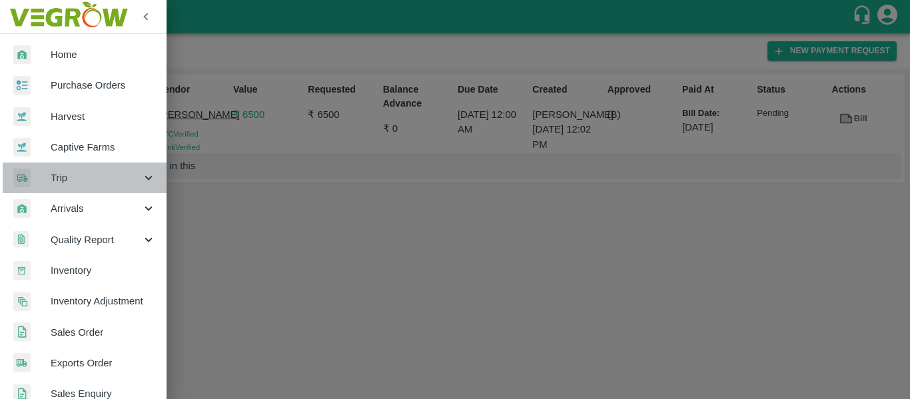
click at [113, 171] on span "Trip" at bounding box center [96, 177] width 91 height 15
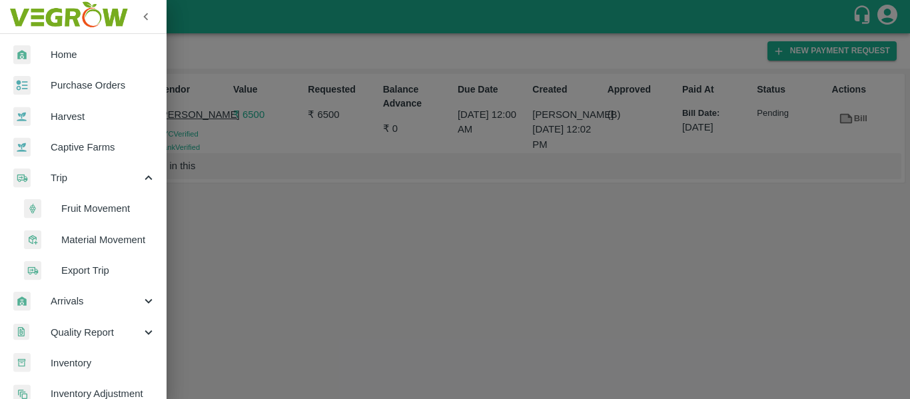
click at [107, 201] on span "Fruit Movement" at bounding box center [108, 208] width 95 height 15
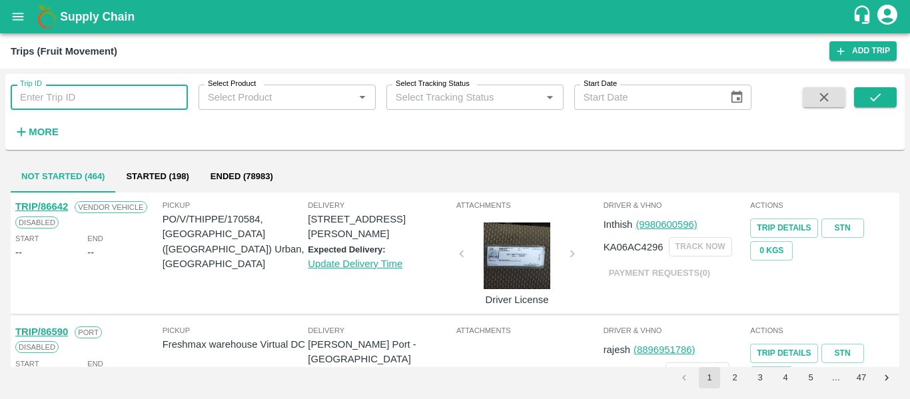
click at [50, 102] on input "Trip ID" at bounding box center [99, 97] width 177 height 25
type input "86564"
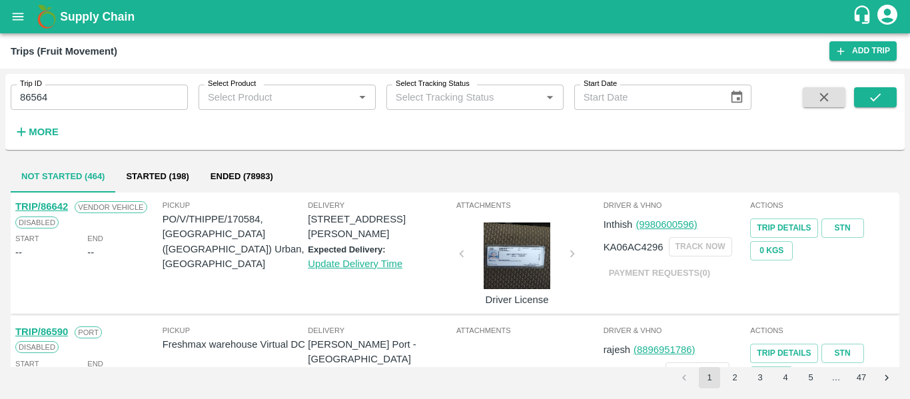
click at [897, 97] on div "Trip ID 86564 Trip ID Select Product Select Product   * Select Tracking Status …" at bounding box center [454, 111] width 899 height 65
click at [890, 97] on button "submit" at bounding box center [875, 97] width 43 height 20
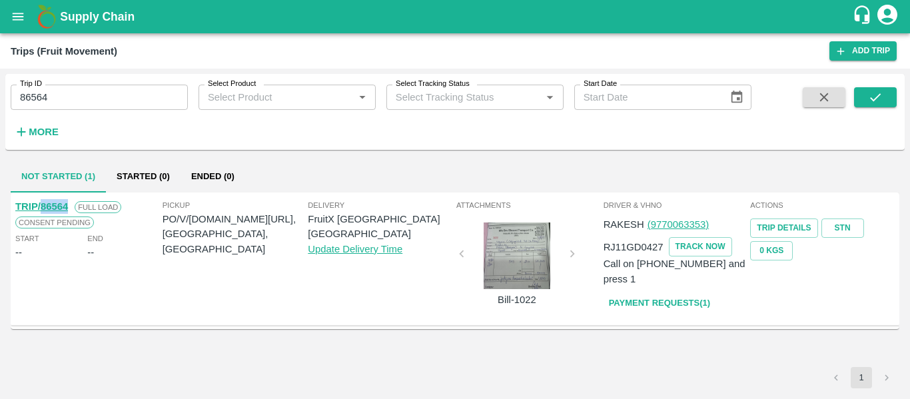
drag, startPoint x: 69, startPoint y: 203, endPoint x: 41, endPoint y: 210, distance: 28.9
click at [41, 210] on div "TRIP/86564 Full Load" at bounding box center [87, 206] width 144 height 15
copy link "86564"
click at [210, 220] on p "PO/V/S.O.FR/170437, Shimla, Himachal Pradesh" at bounding box center [235, 234] width 146 height 45
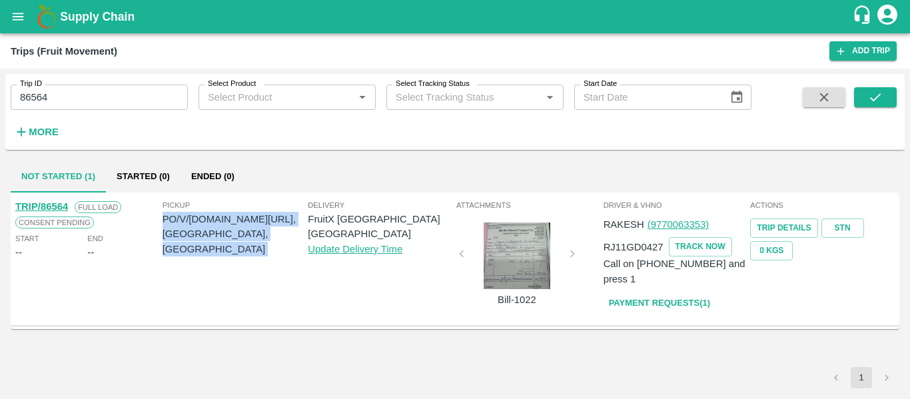
click at [210, 220] on p "PO/V/S.O.FR/170437, Shimla, Himachal Pradesh" at bounding box center [235, 234] width 146 height 45
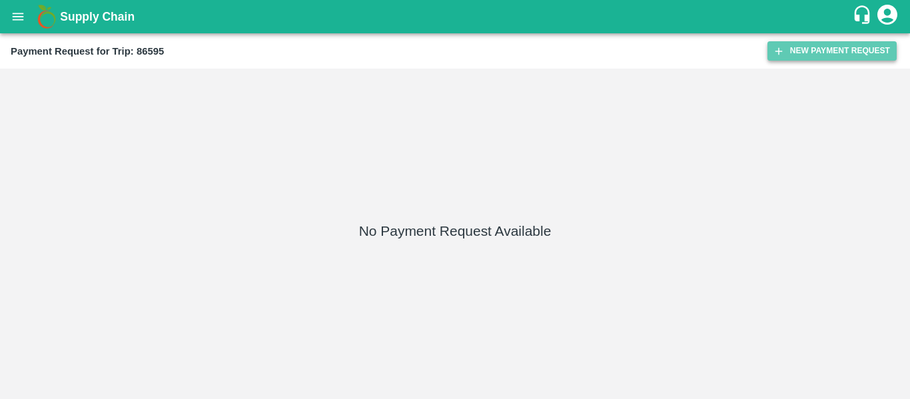
click at [840, 48] on button "New Payment Request" at bounding box center [831, 50] width 129 height 19
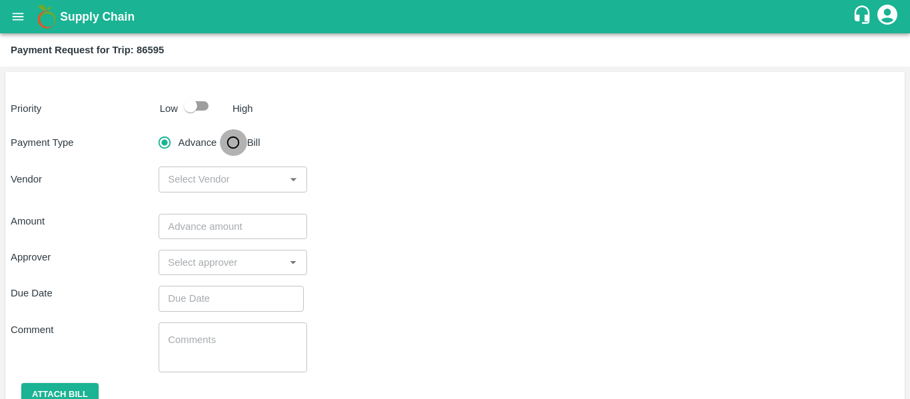
click at [239, 138] on input "Bill" at bounding box center [233, 142] width 27 height 27
radio input "true"
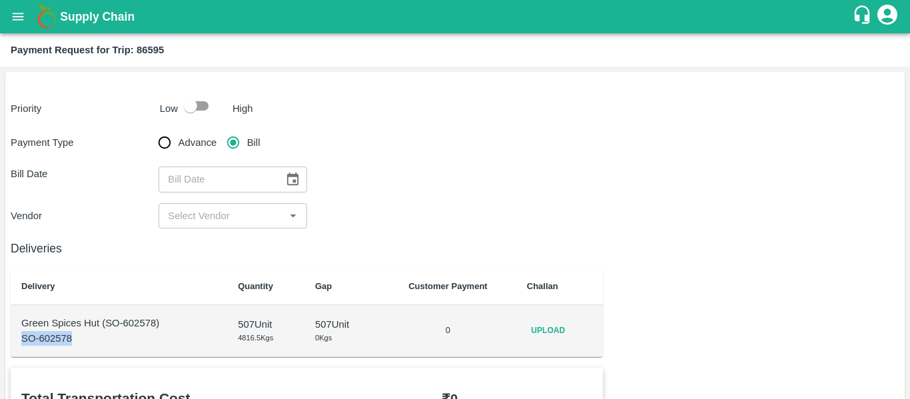
drag, startPoint x: 84, startPoint y: 341, endPoint x: 21, endPoint y: 331, distance: 64.0
click at [21, 331] on td "Green Spices Hut (SO-602578) SO-602578" at bounding box center [119, 331] width 216 height 52
click at [89, 347] on td "Green Spices Hut (SO-602578) SO-602578" at bounding box center [119, 331] width 216 height 52
drag, startPoint x: 79, startPoint y: 342, endPoint x: 22, endPoint y: 324, distance: 60.0
click at [22, 324] on td "Green Spices Hut (SO-602578) SO-602578" at bounding box center [119, 331] width 216 height 52
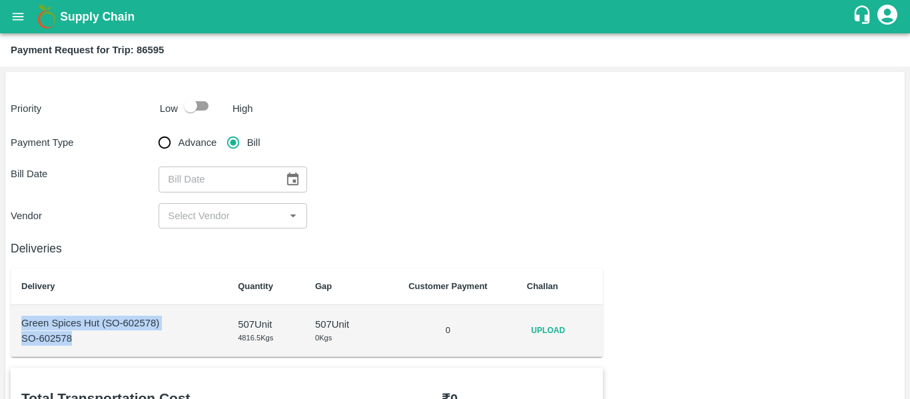
copy td "Green Spices Hut (SO-602578) SO-602578"
